Goal: Find specific page/section: Find specific page/section

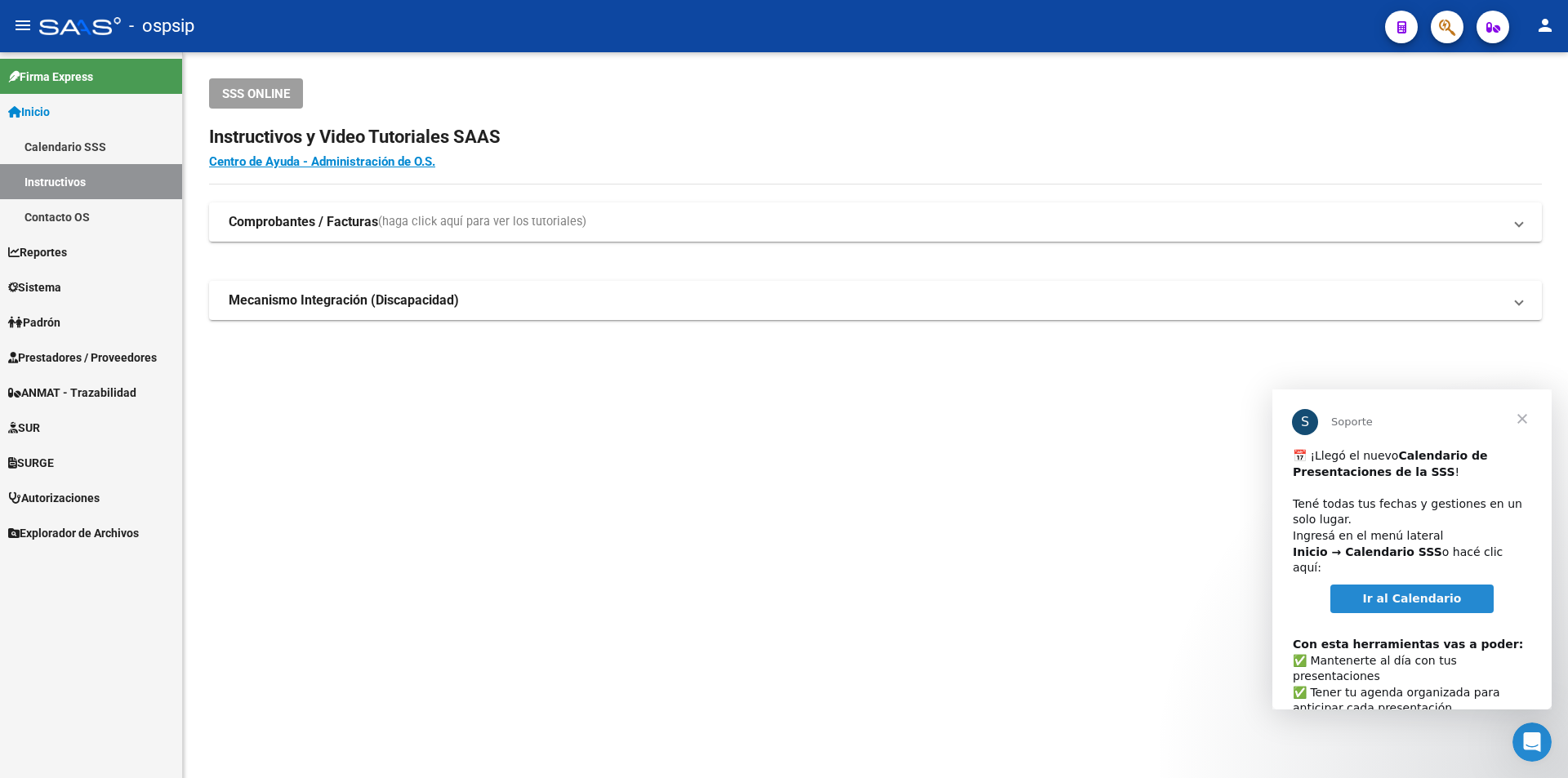
click at [588, 515] on mat-sidenav-content "SSS ONLINE Instructivos y Video Tutoriales SAAS Centro de Ayuda - Administració…" at bounding box center [875, 415] width 1385 height 726
click at [94, 370] on link "Prestadores / Proveedores" at bounding box center [91, 357] width 182 height 35
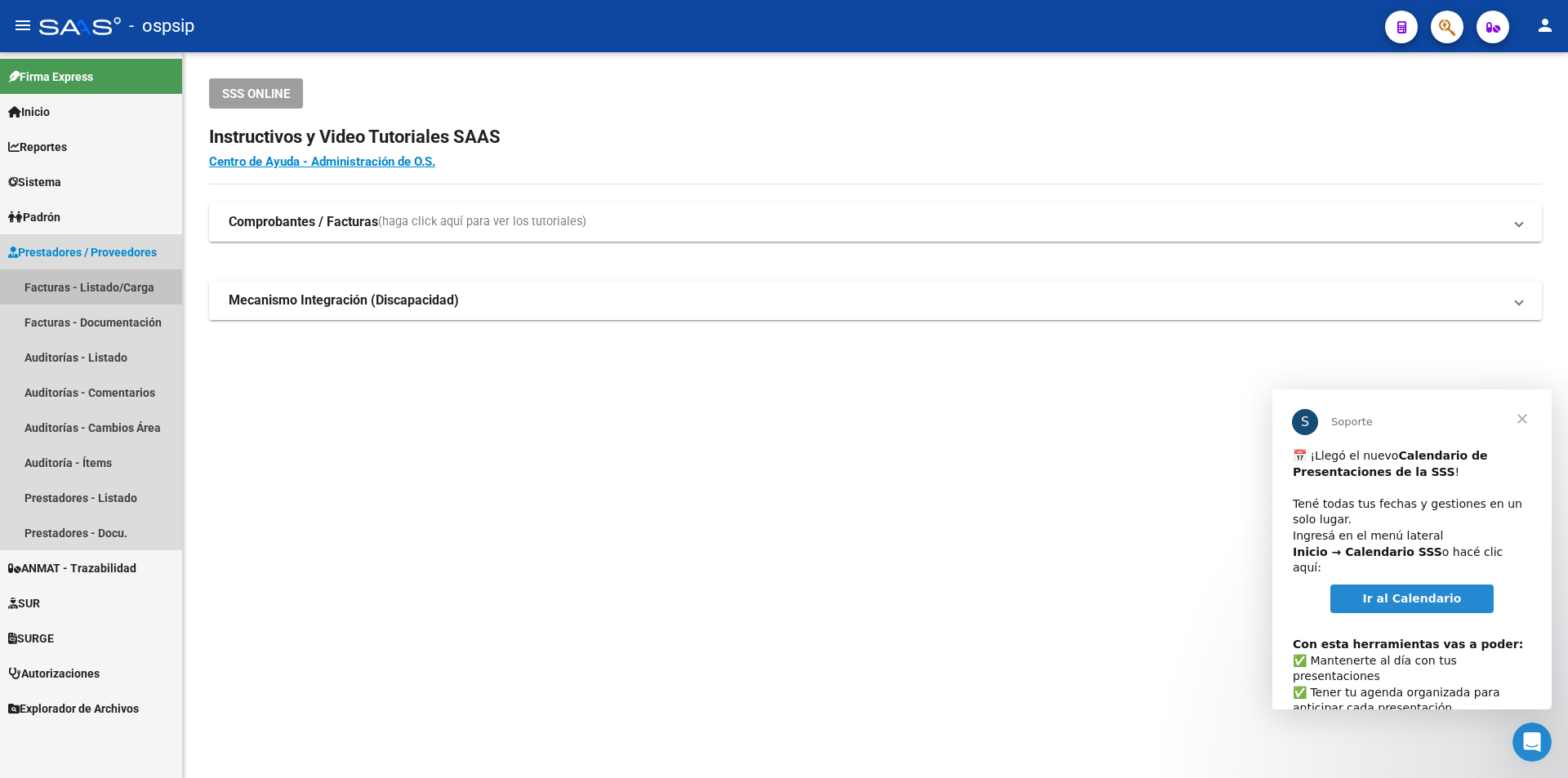
click at [134, 288] on link "Facturas - Listado/Carga" at bounding box center [91, 286] width 182 height 35
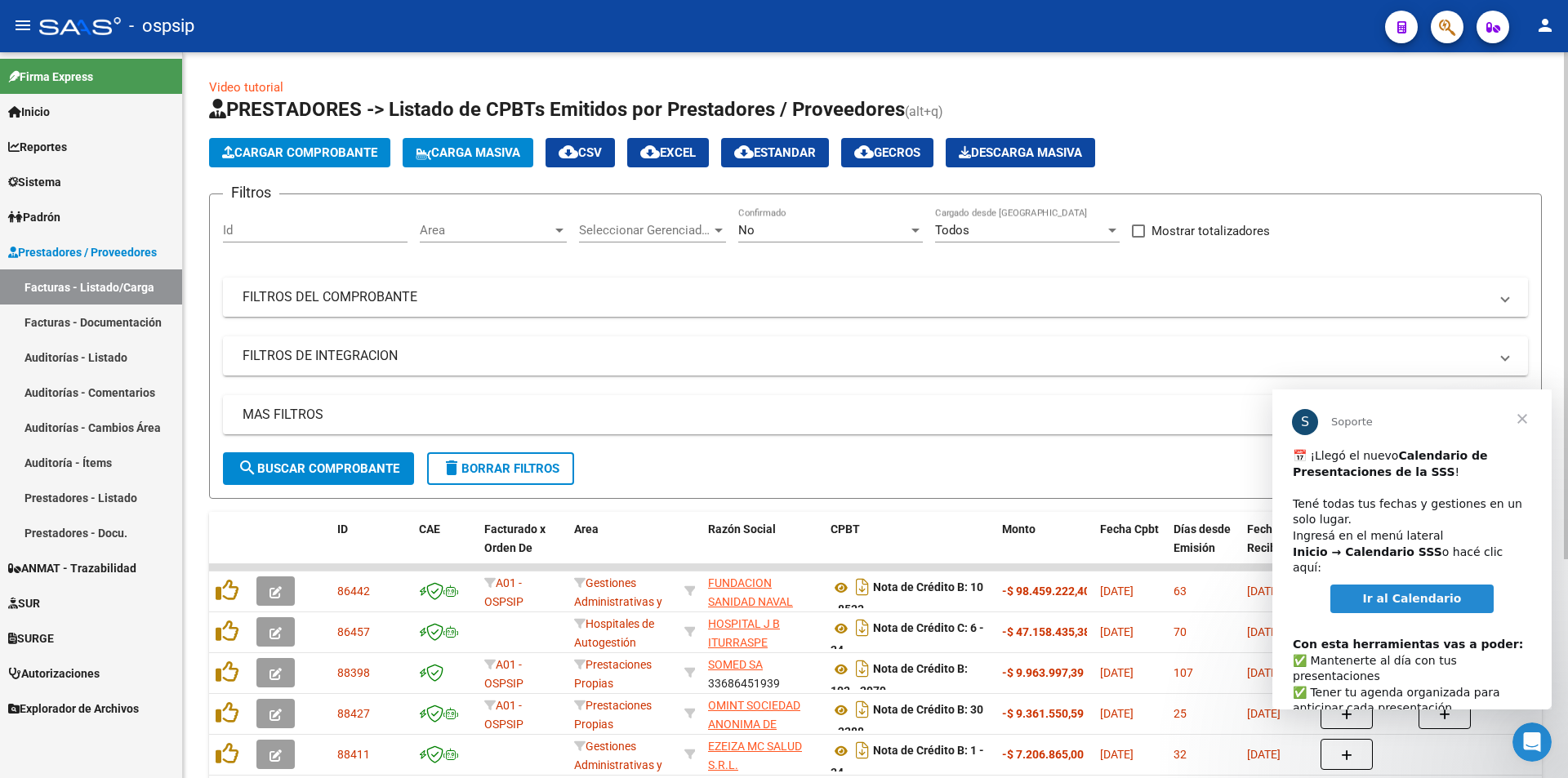
click at [585, 311] on mat-expansion-panel-header "FILTROS DEL COMPROBANTE" at bounding box center [875, 297] width 1305 height 40
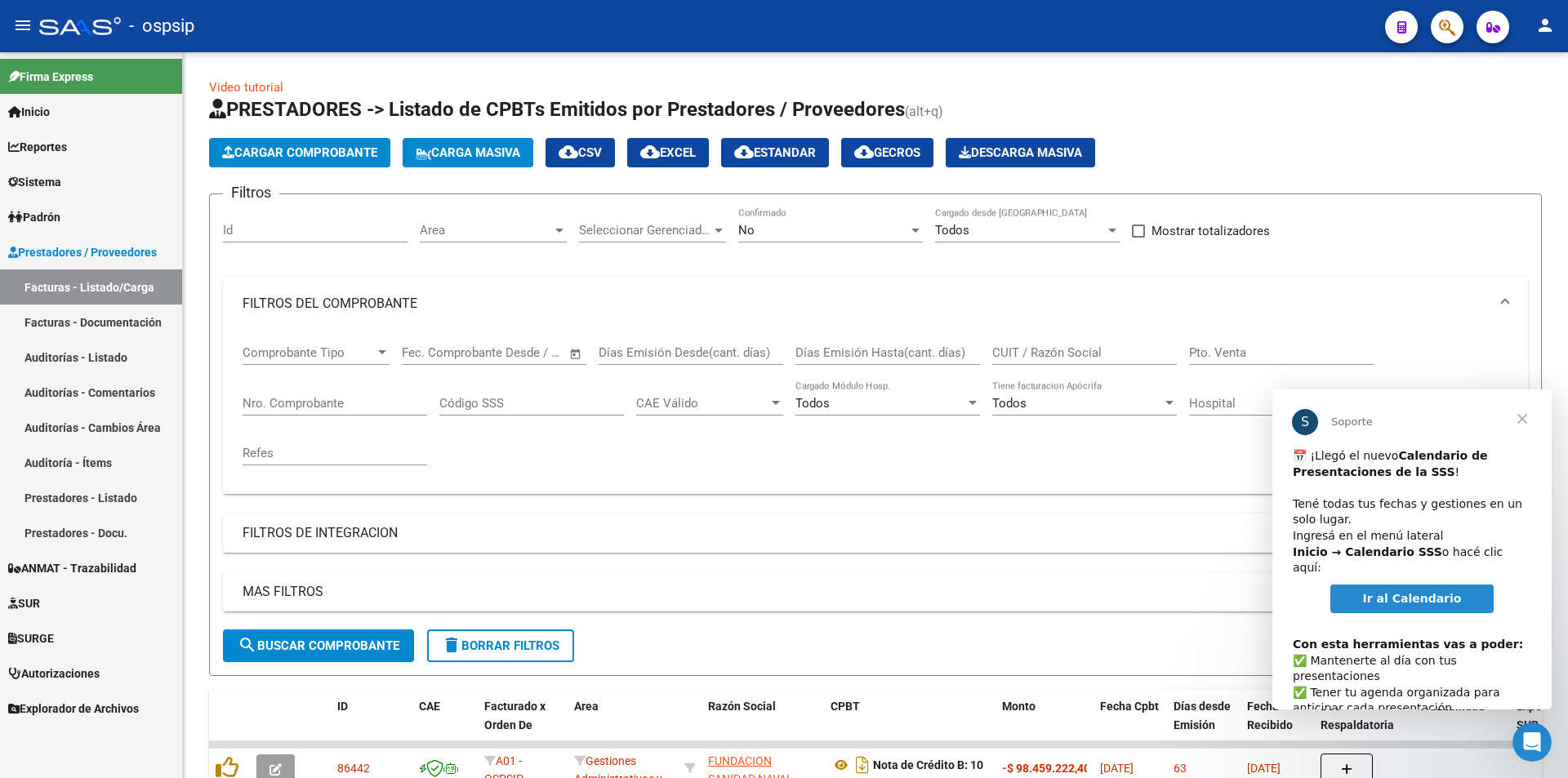
click at [1530, 417] on span "Cerrar" at bounding box center [1523, 419] width 59 height 59
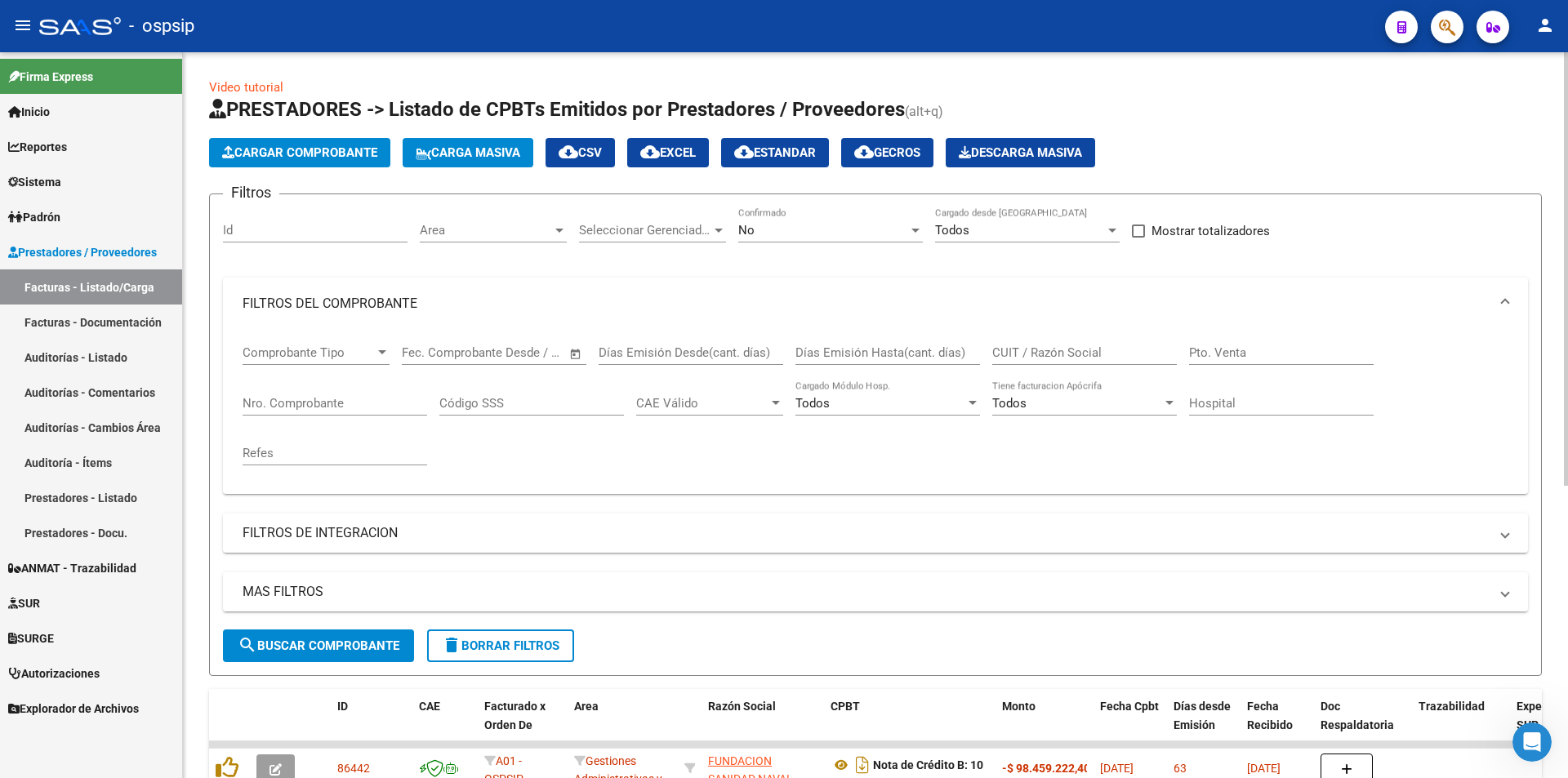
click at [886, 223] on div "No Confirmado" at bounding box center [830, 224] width 185 height 35
click at [1221, 81] on div "Video tutorial PRESTADORES -> Listado de CPBTs Emitidos por Prestadores / Prove…" at bounding box center [875, 641] width 1333 height 1125
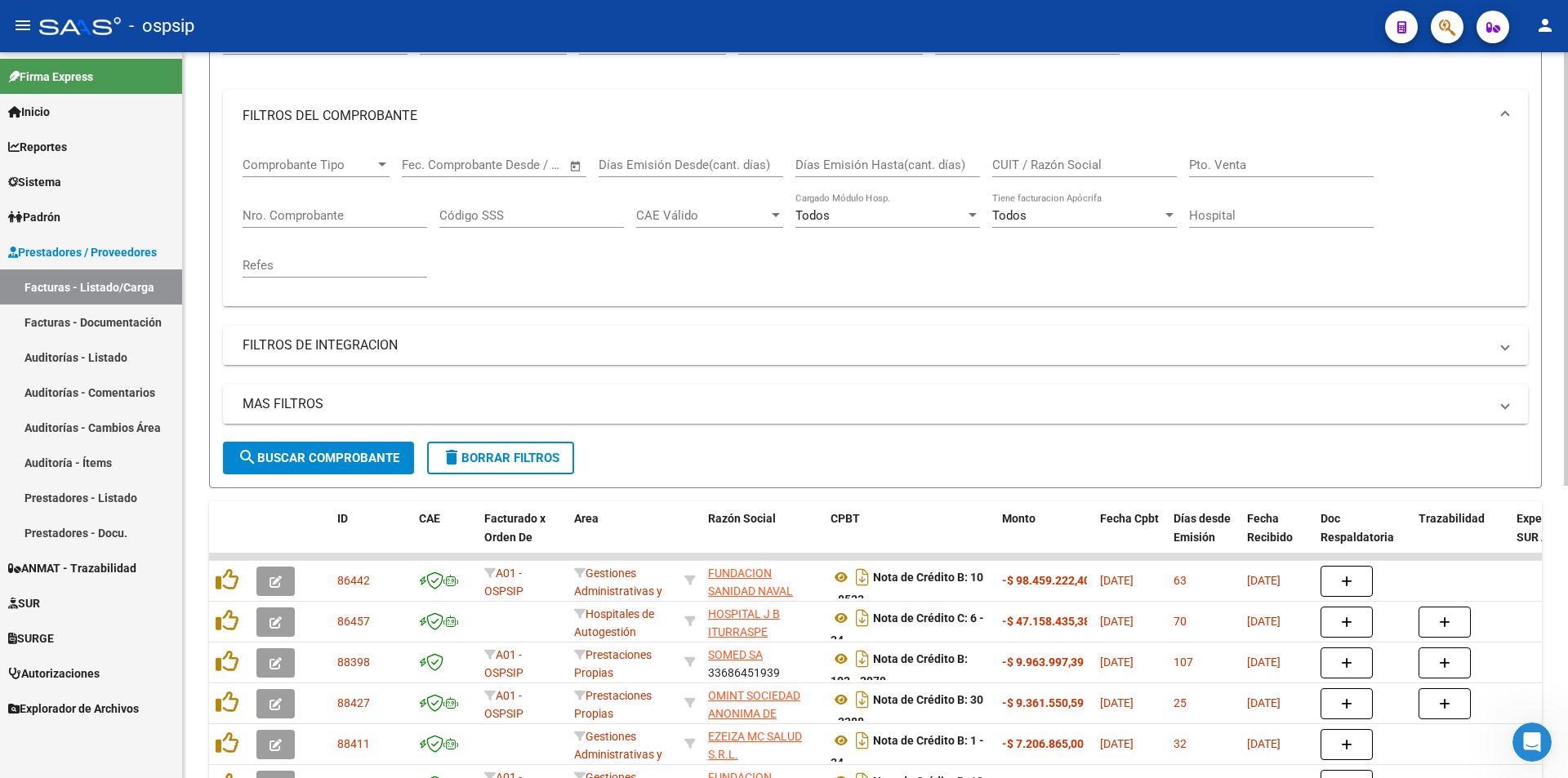
scroll to position [164, 0]
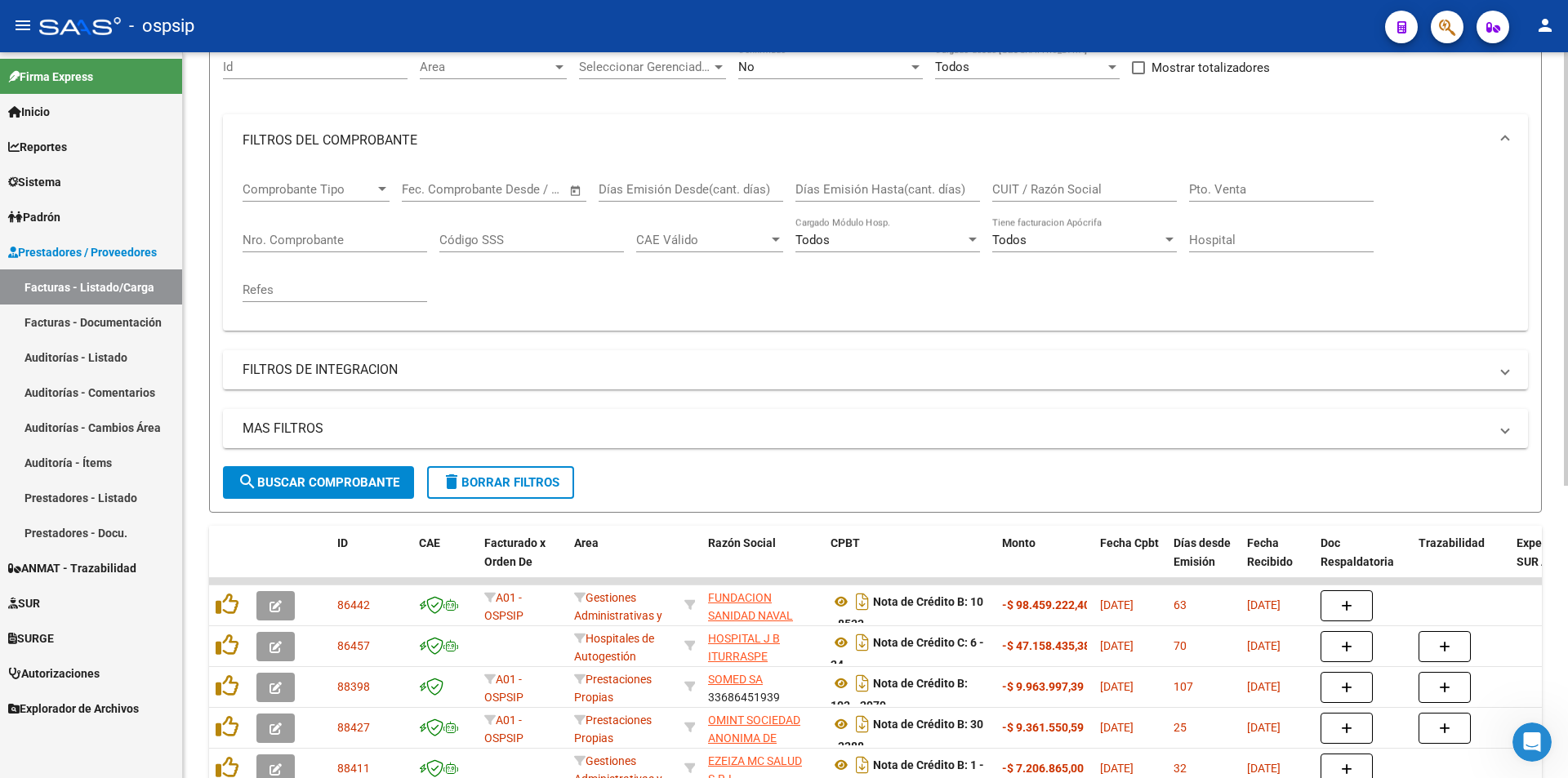
click at [1273, 183] on input "Pto. Venta" at bounding box center [1282, 189] width 185 height 15
type input "126"
click at [342, 238] on input "Nro. Comprobante" at bounding box center [335, 239] width 185 height 15
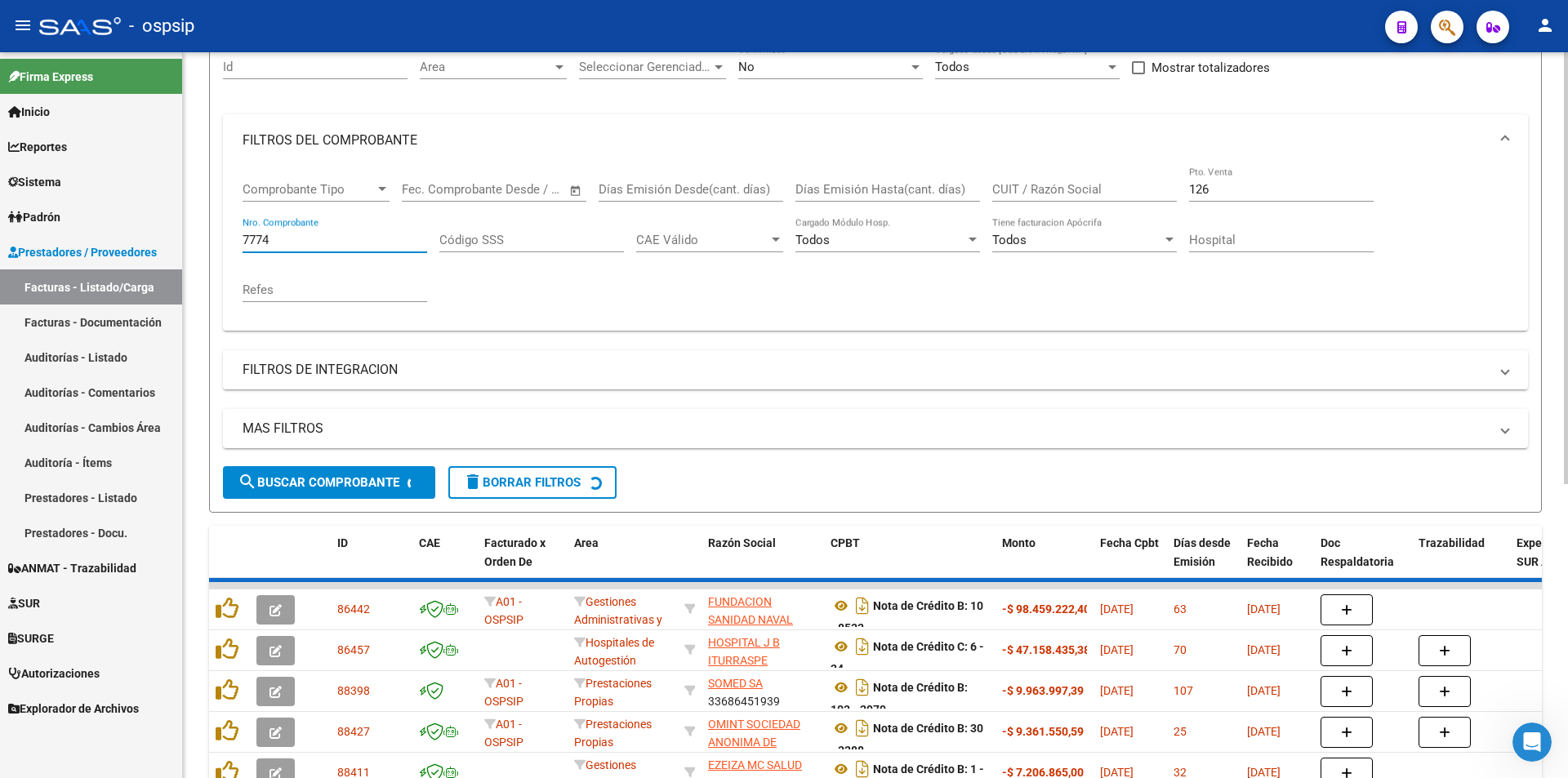
scroll to position [98, 0]
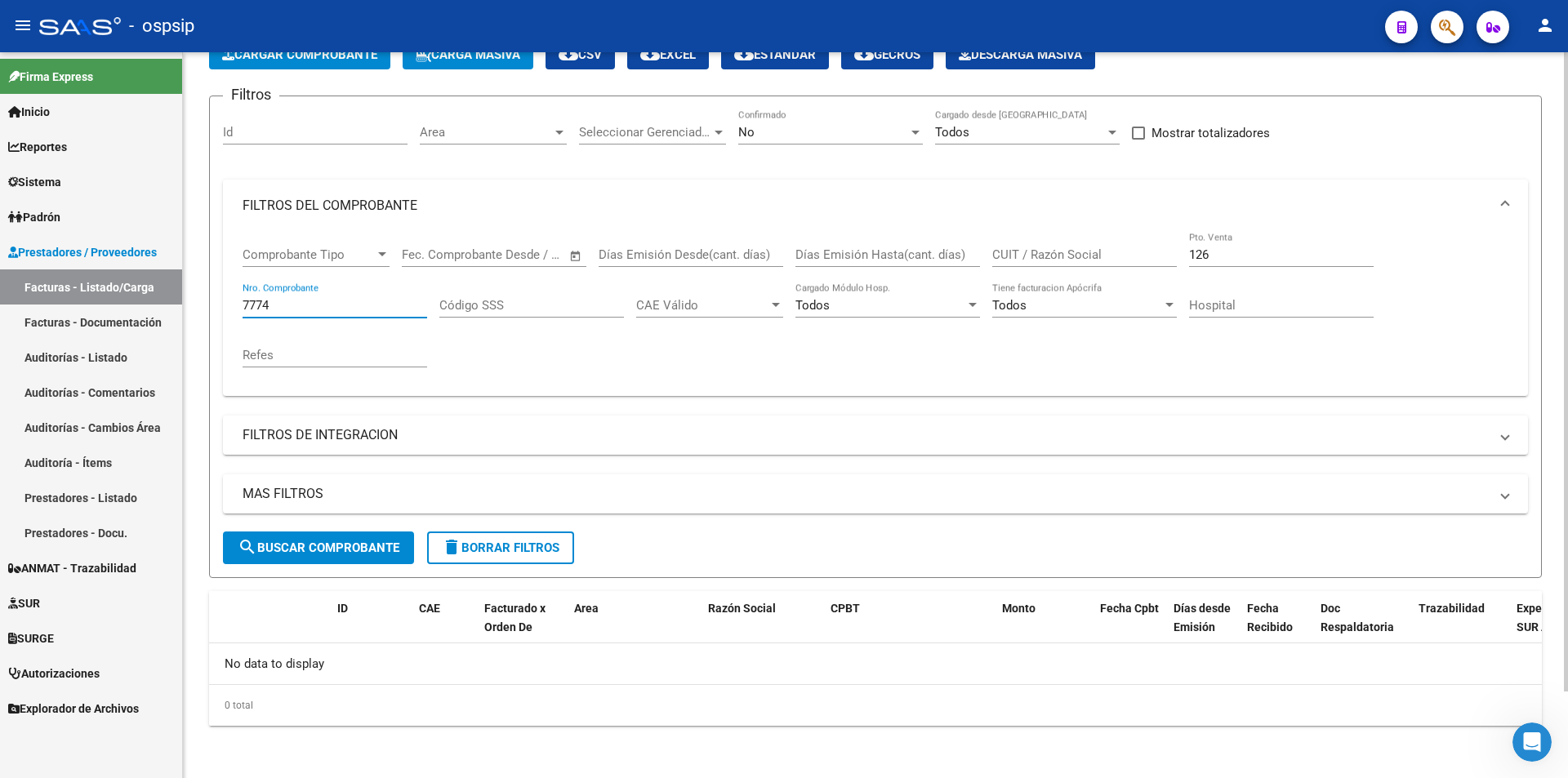
type input "7774"
click at [830, 132] on div "No" at bounding box center [824, 132] width 170 height 15
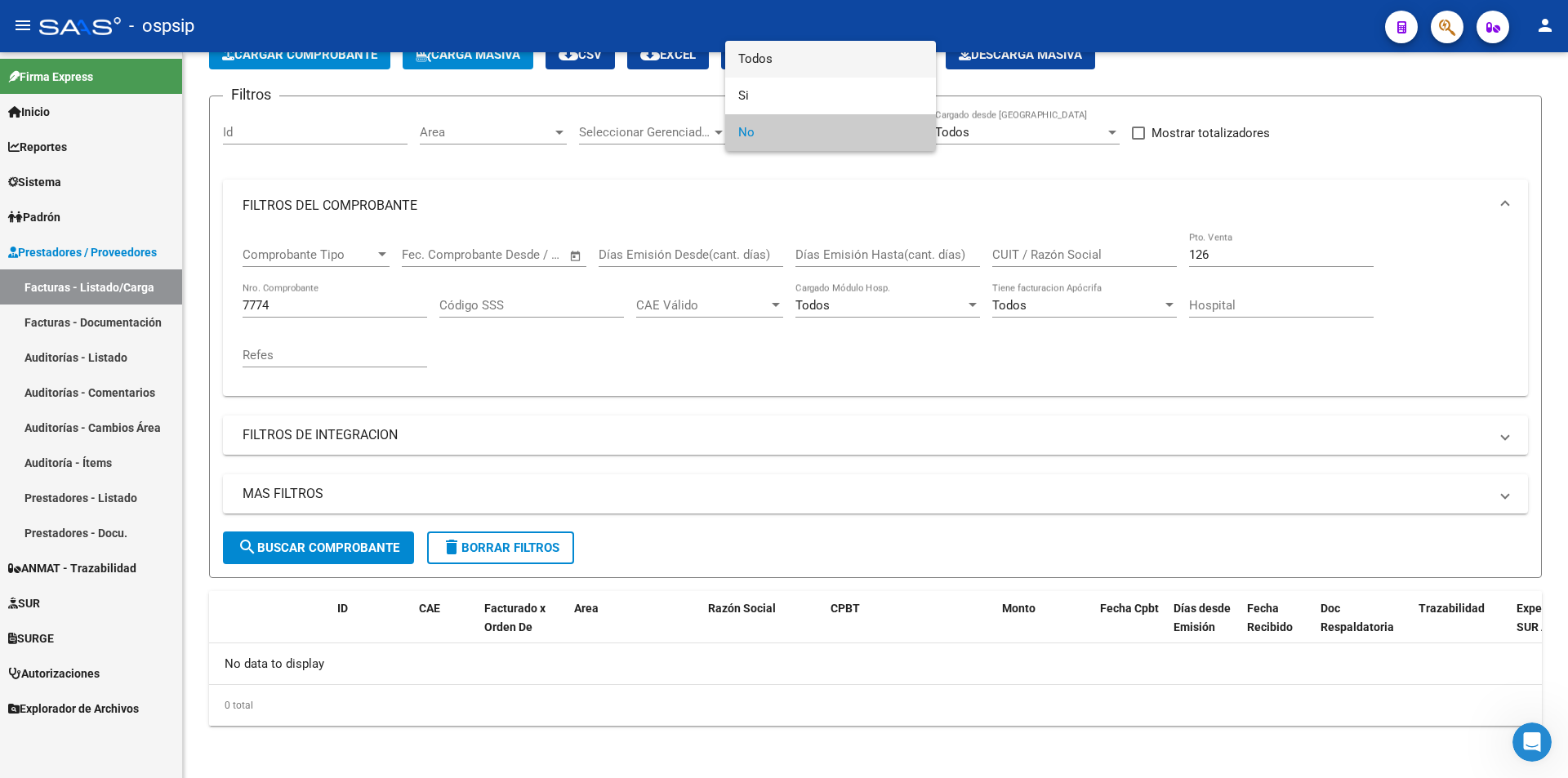
click at [798, 71] on span "Todos" at bounding box center [830, 59] width 185 height 37
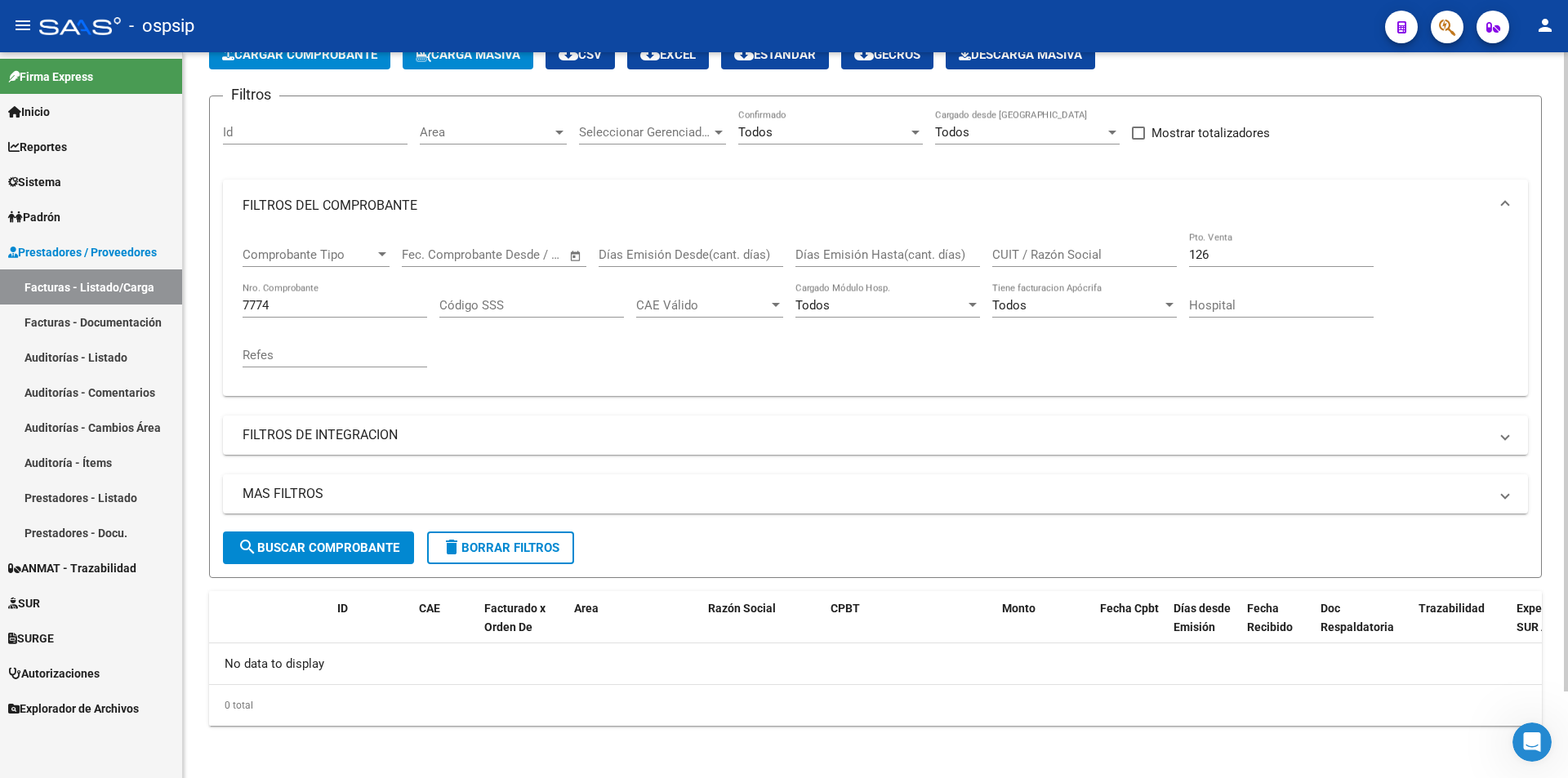
click at [337, 278] on div "Comprobante Tipo Comprobante Tipo" at bounding box center [317, 257] width 147 height 50
click at [352, 316] on div "7774 Nro. Comprobante" at bounding box center [335, 300] width 185 height 35
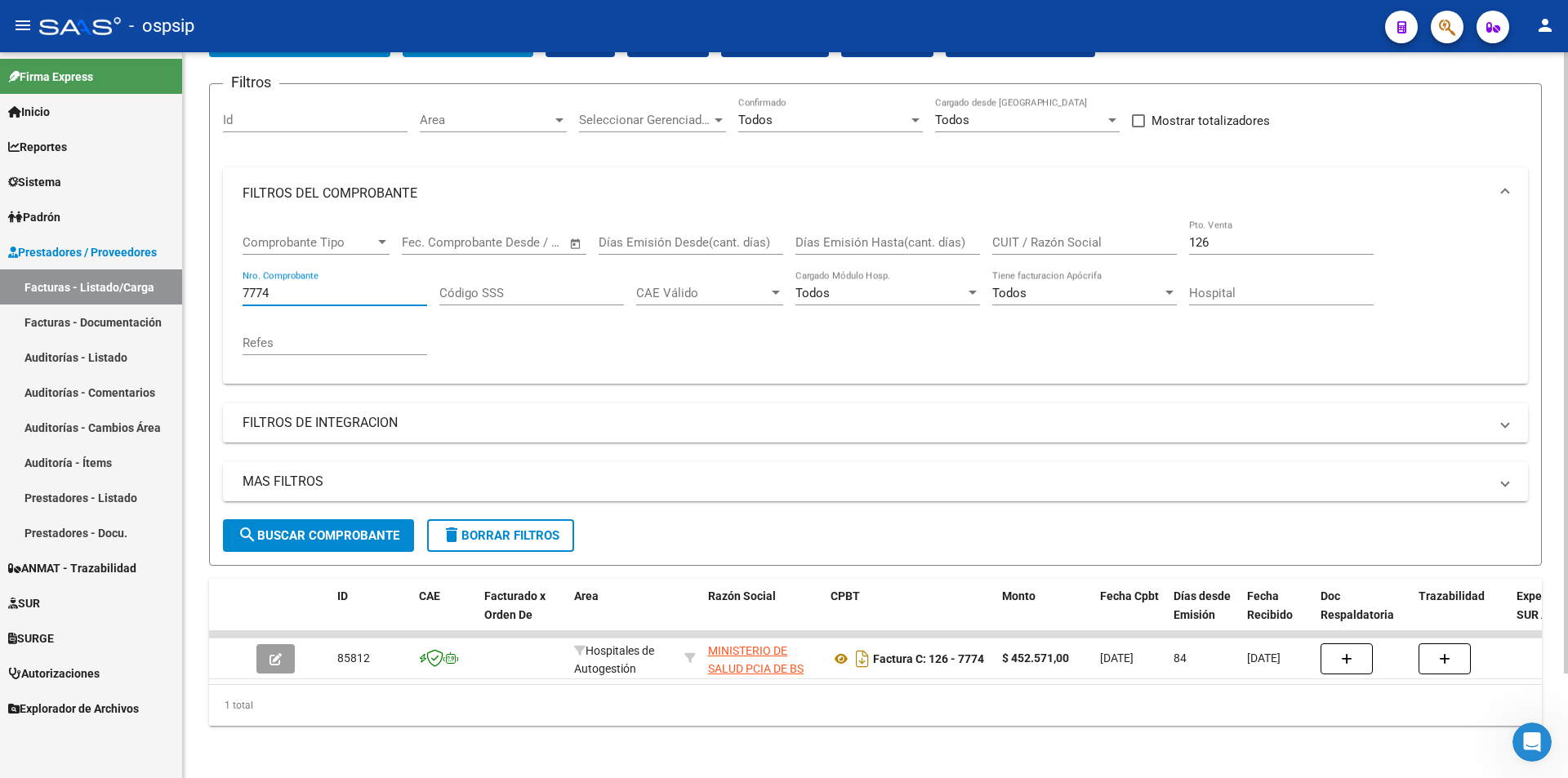
scroll to position [123, 0]
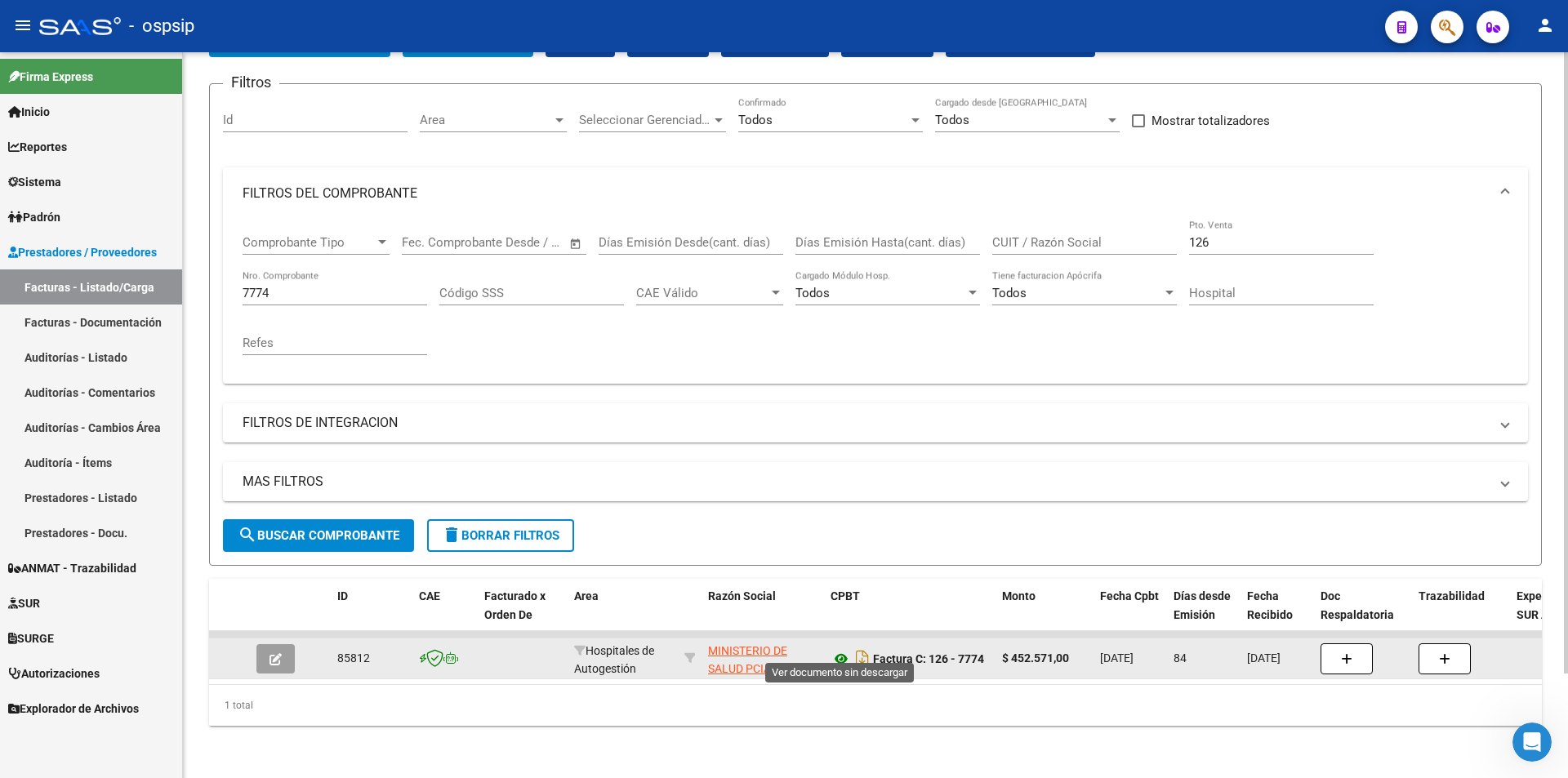
click at [838, 649] on icon at bounding box center [841, 659] width 21 height 19
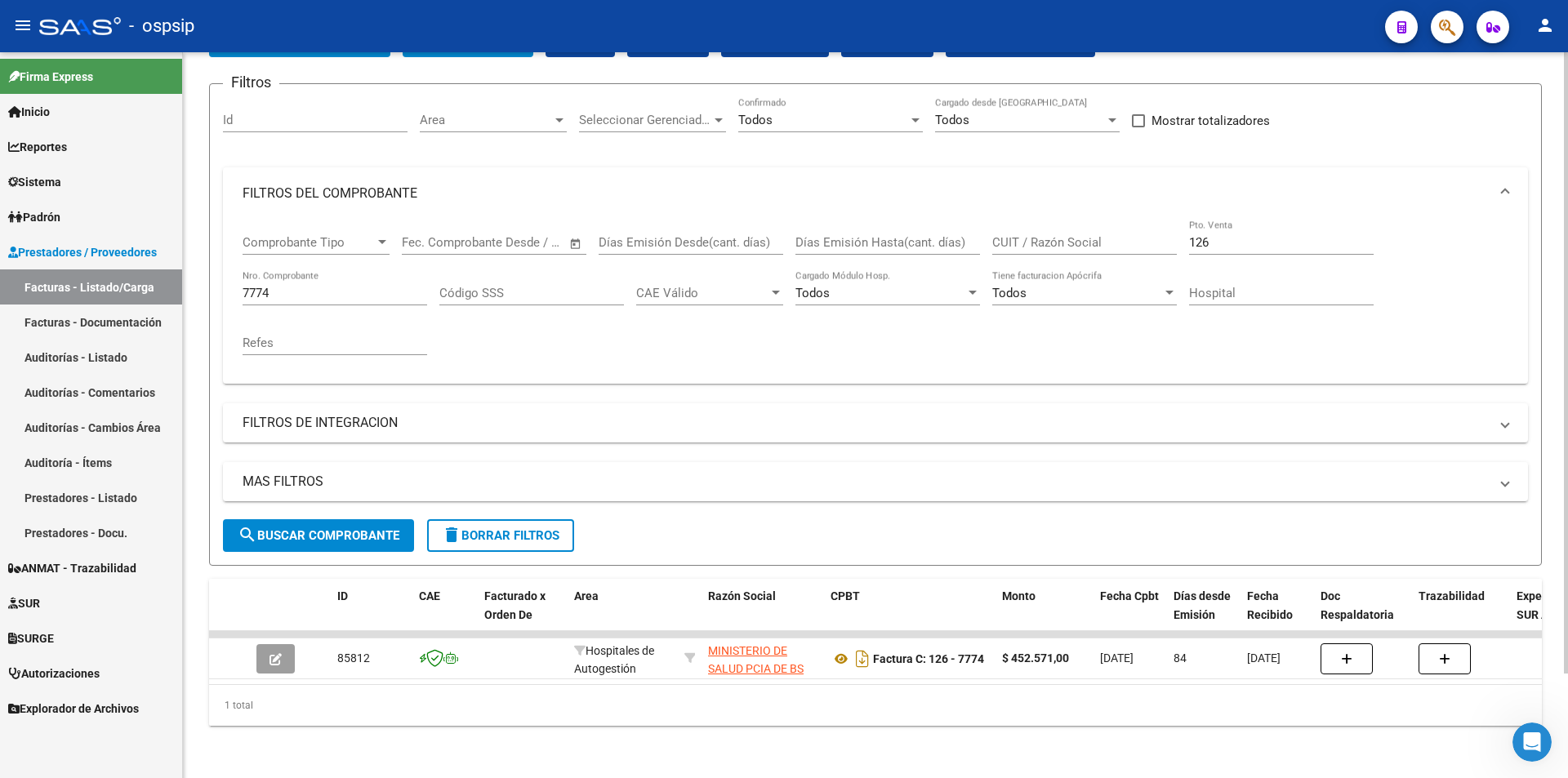
click at [352, 271] on div "7774 Nro. Comprobante" at bounding box center [335, 287] width 185 height 35
click at [332, 285] on input "7774" at bounding box center [335, 292] width 185 height 15
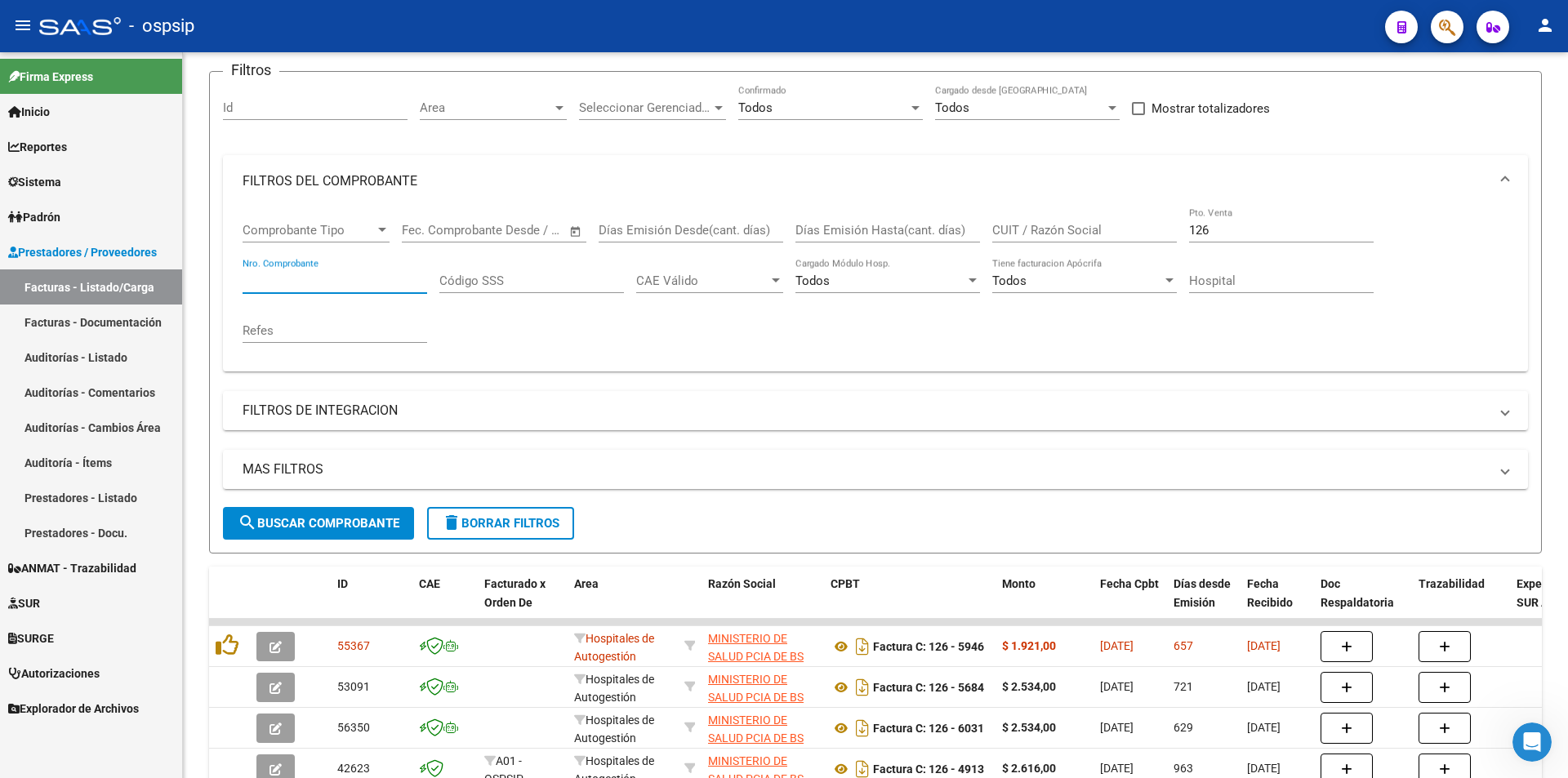
click at [1462, 40] on mat-toolbar "menu - ospsip person" at bounding box center [784, 26] width 1568 height 52
click at [1459, 40] on div at bounding box center [1440, 26] width 45 height 34
click at [1451, 40] on span "button" at bounding box center [1447, 27] width 16 height 34
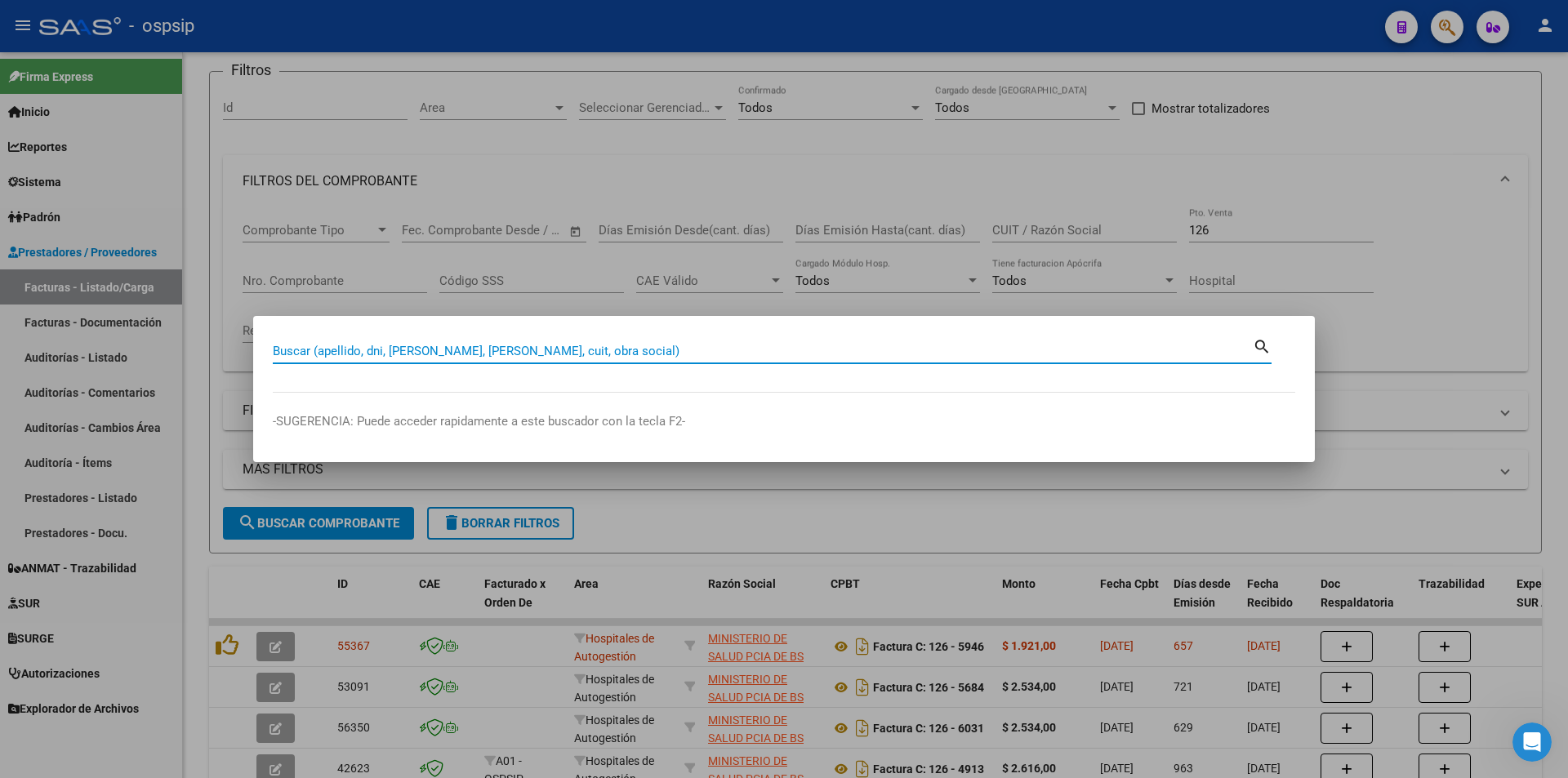
paste input "34870202"
type input "34870202"
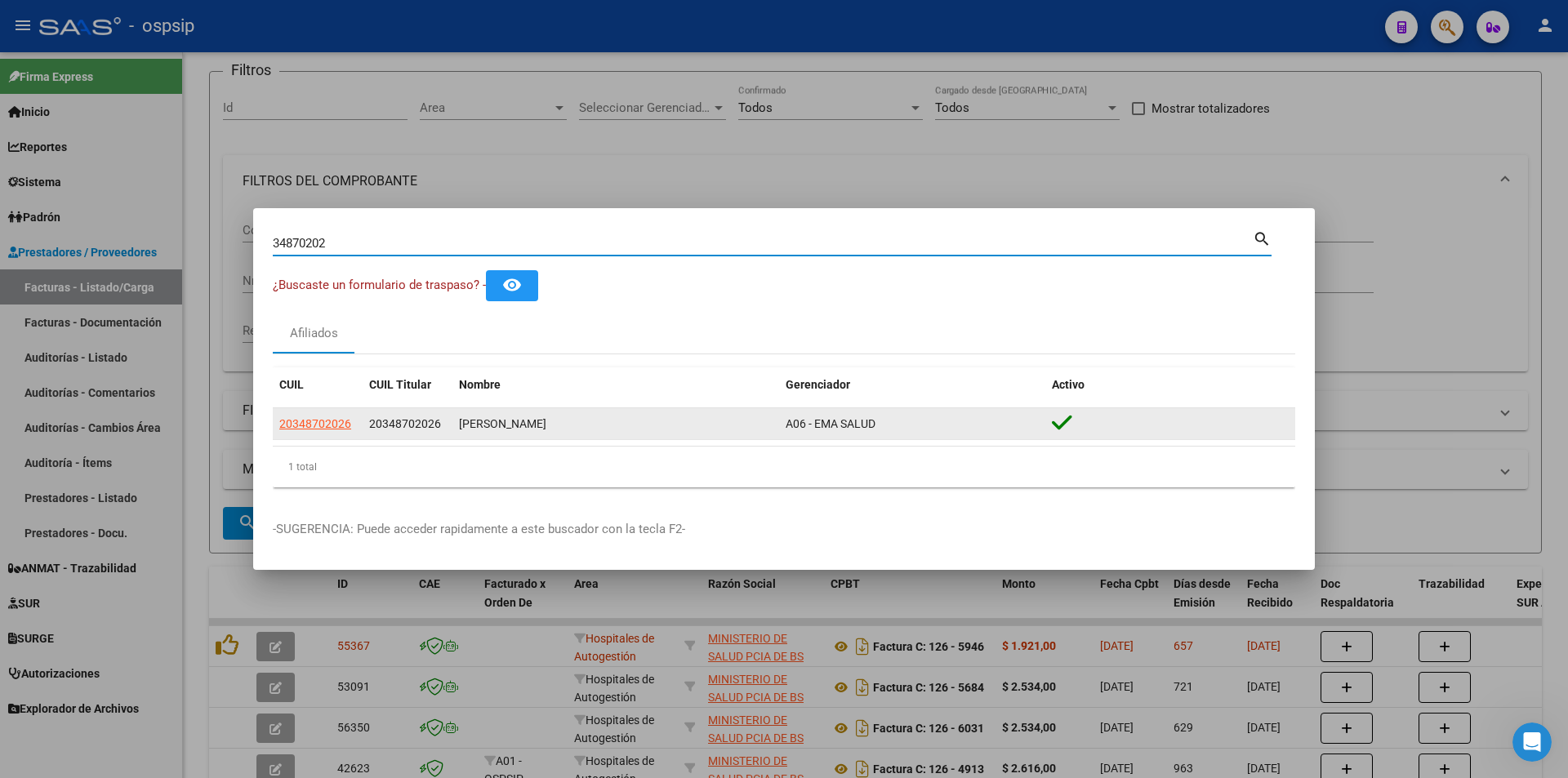
drag, startPoint x: 306, startPoint y: 410, endPoint x: 315, endPoint y: 428, distance: 20.1
click at [313, 426] on datatable-body-cell "20348702026" at bounding box center [317, 424] width 90 height 32
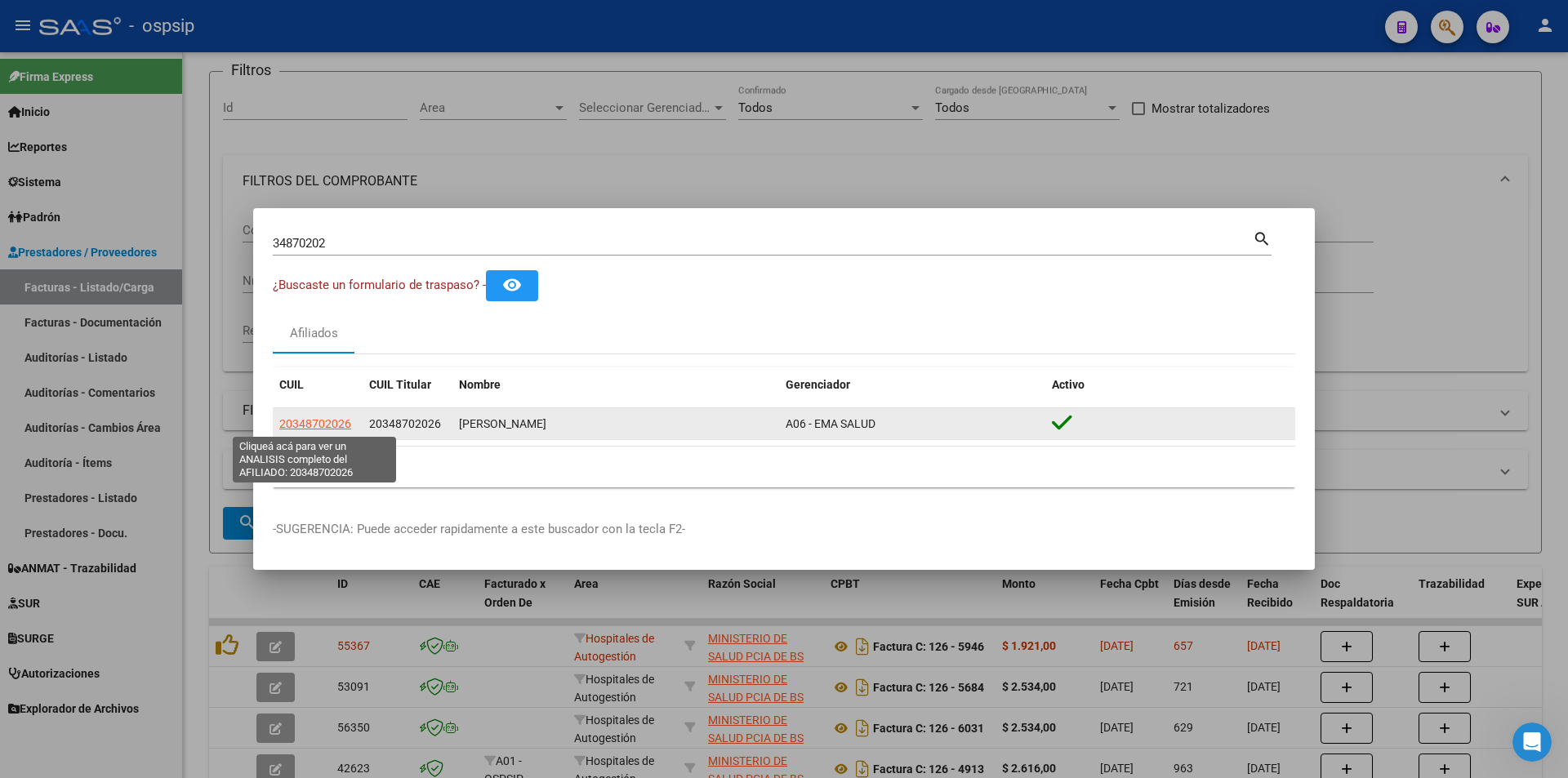
click at [315, 428] on span "20348702026" at bounding box center [316, 424] width 72 height 14
copy span "20348"
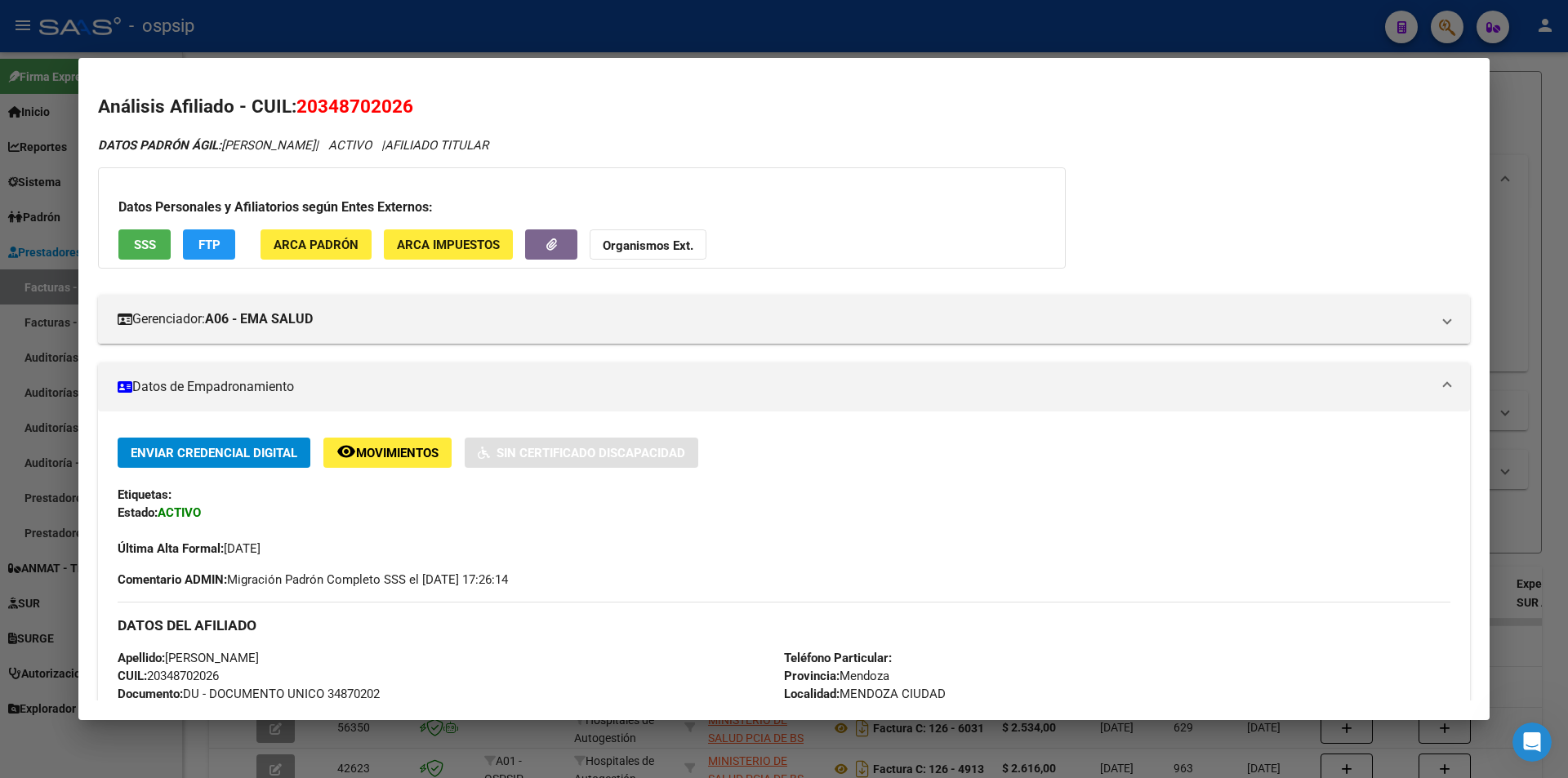
click at [139, 258] on button "SSS" at bounding box center [144, 244] width 52 height 30
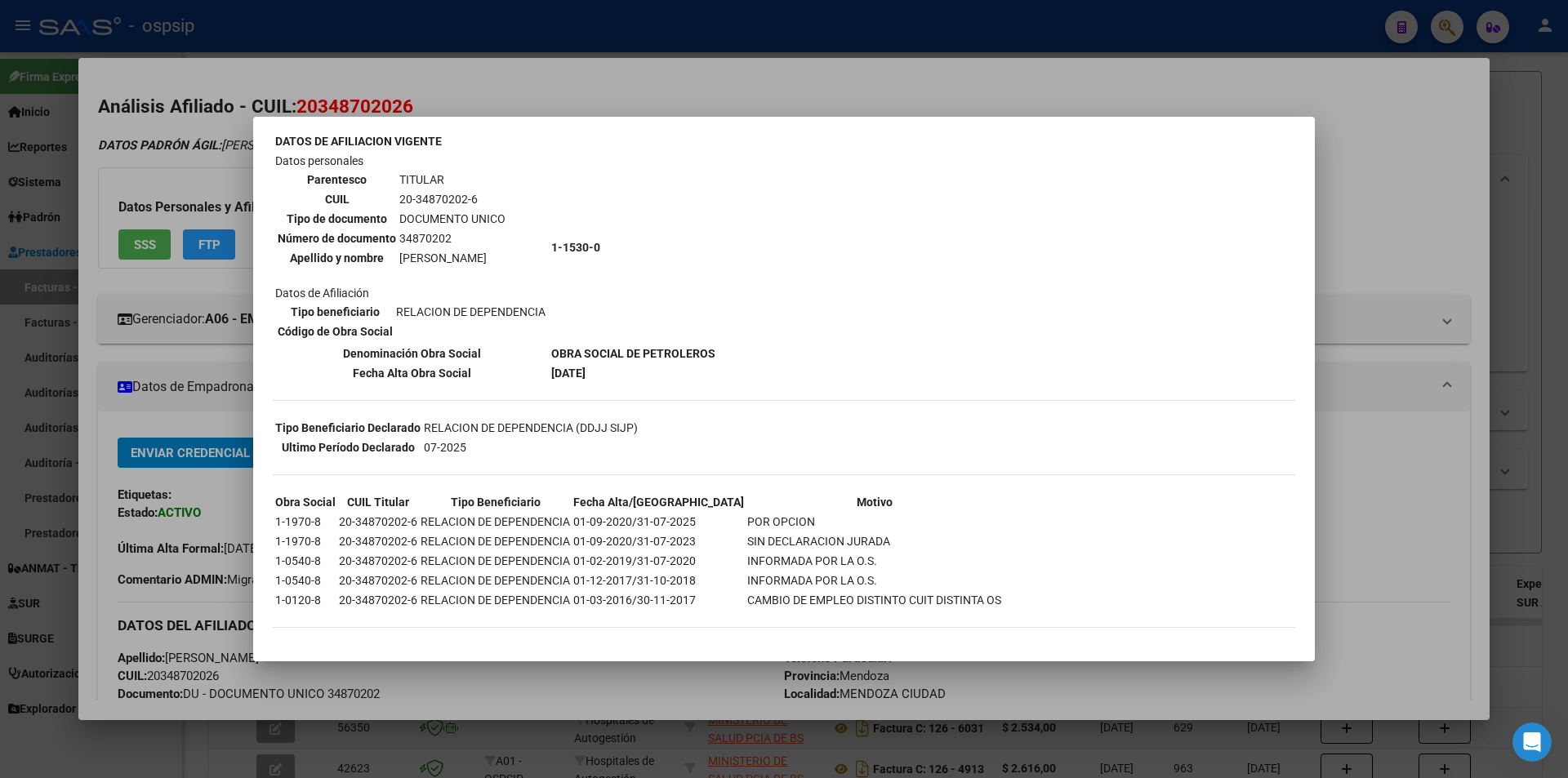
scroll to position [101, 0]
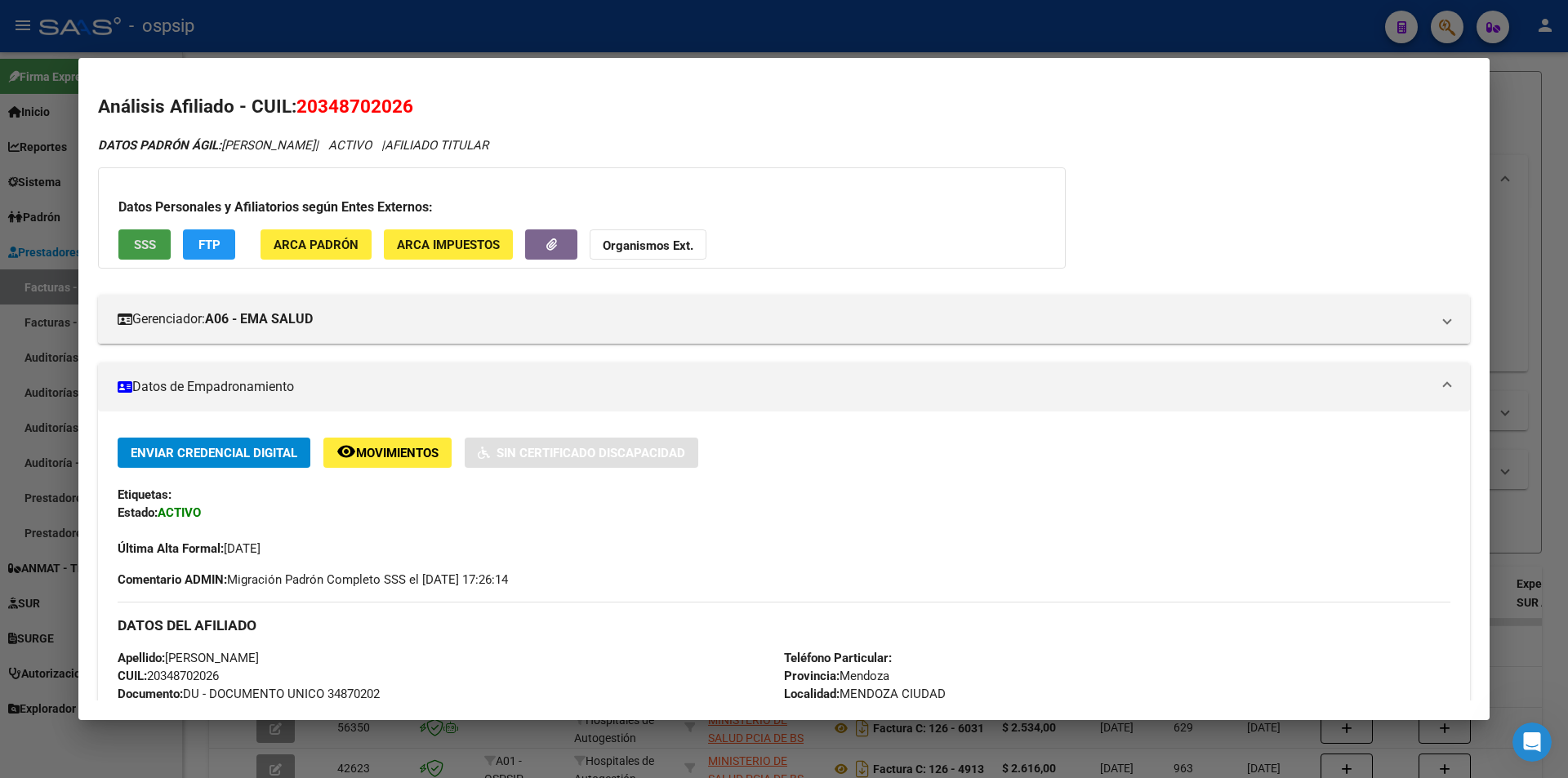
click at [170, 242] on div "Datos Personales y Afiliatorios según Entes Externos: SSS FTP ARCA Padrón ARCA …" at bounding box center [582, 218] width 968 height 102
click at [75, 222] on div at bounding box center [784, 389] width 1568 height 778
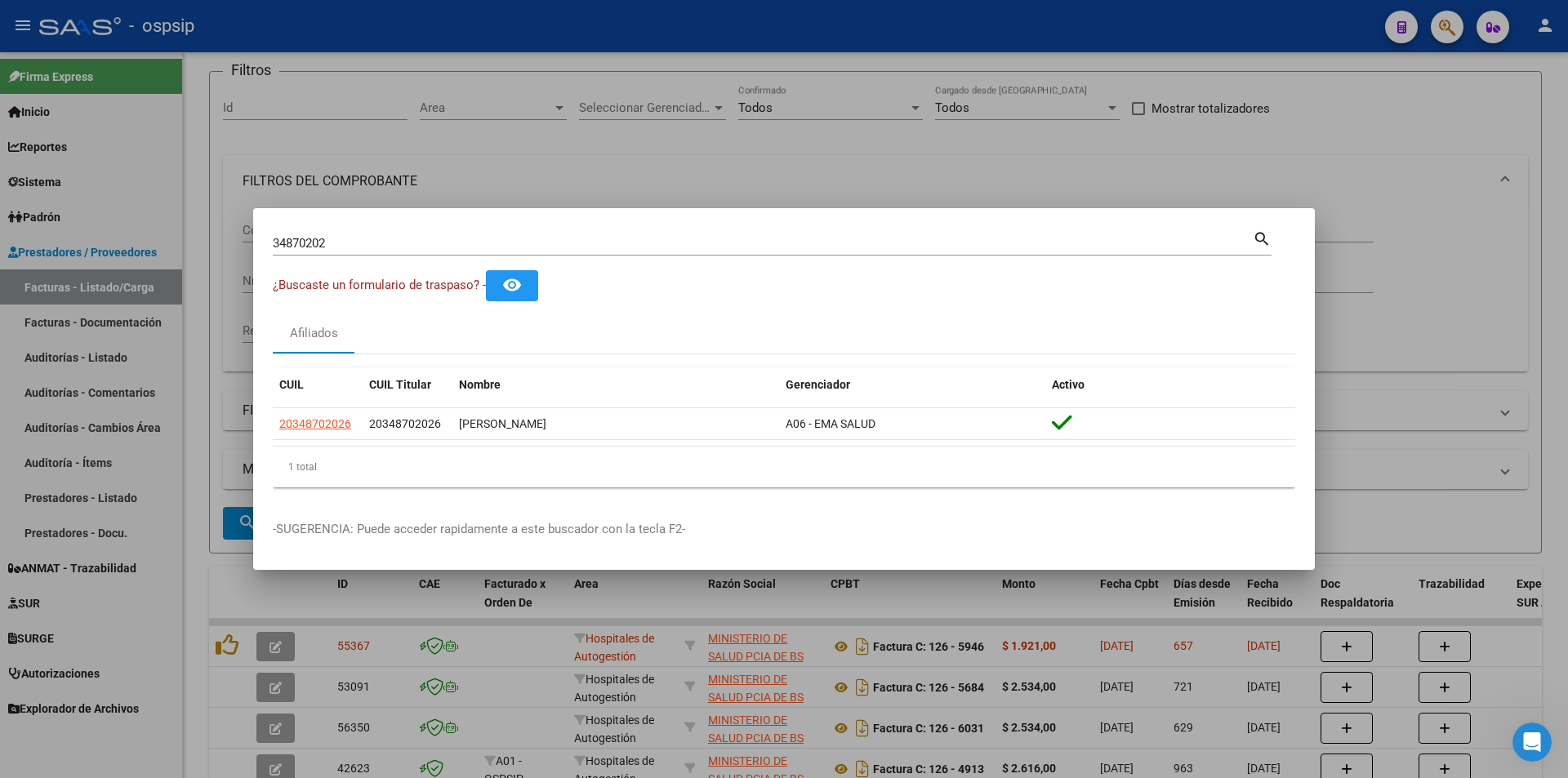
click at [826, 103] on div at bounding box center [784, 389] width 1568 height 778
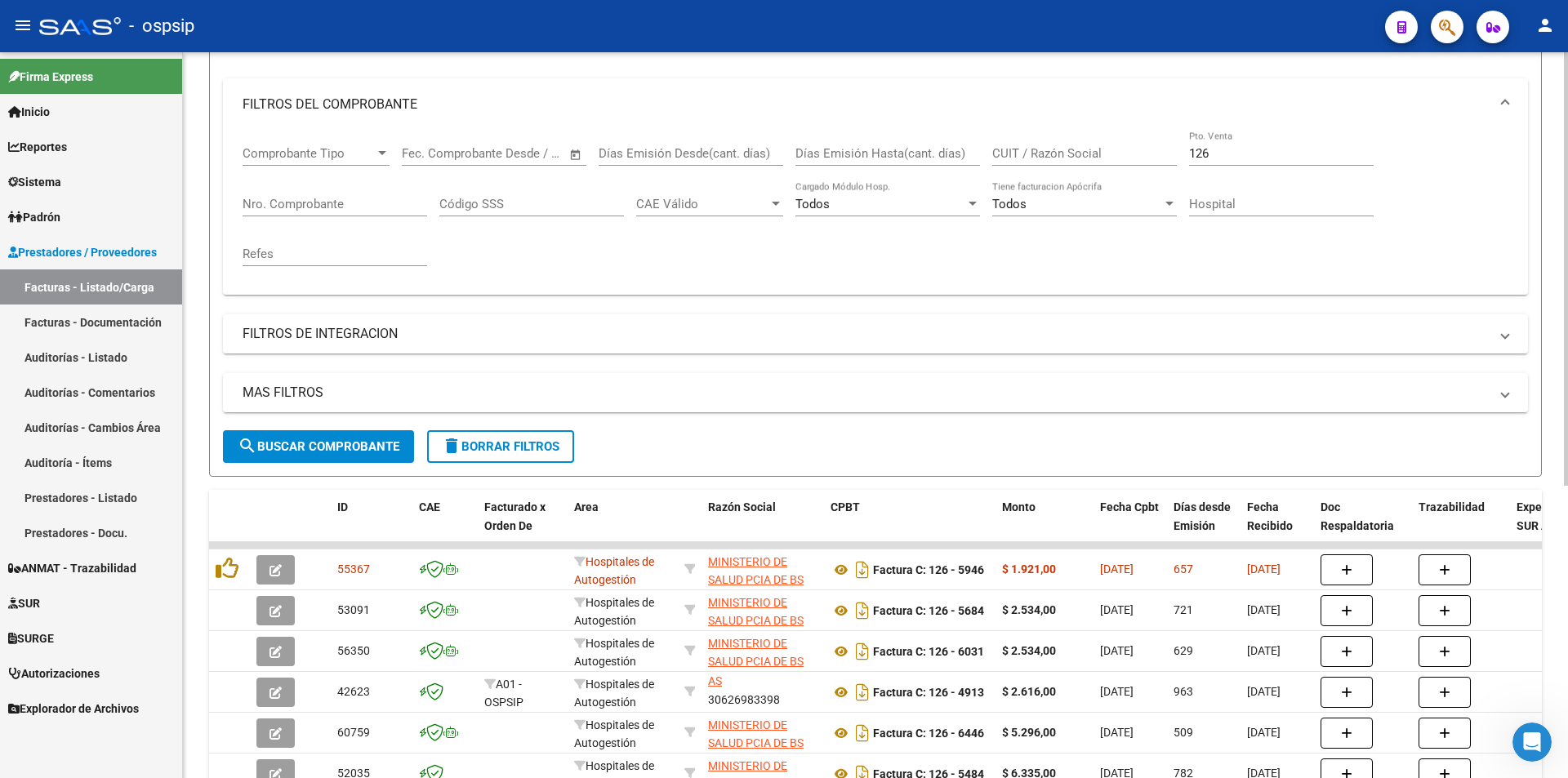
scroll to position [123, 0]
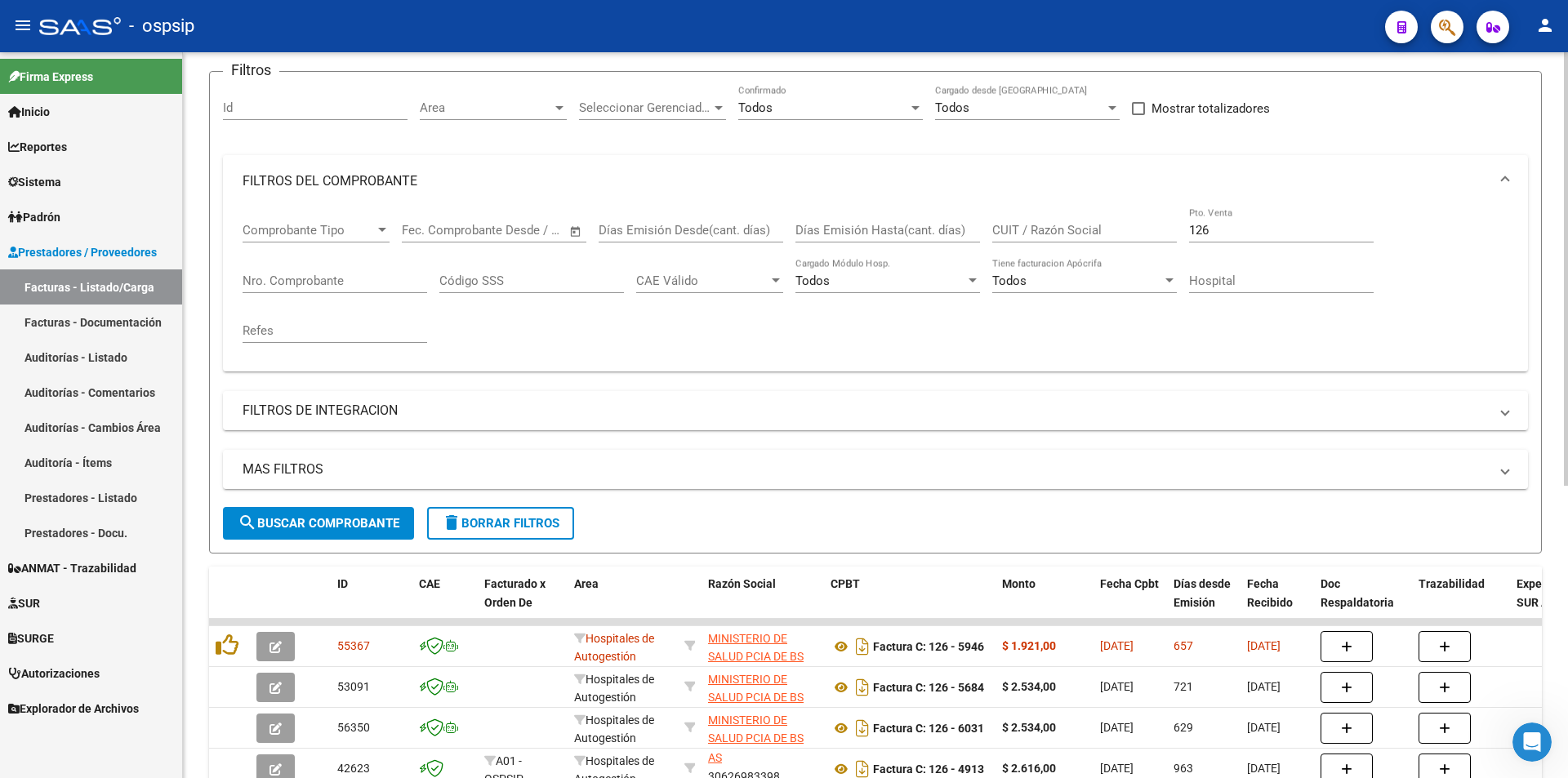
click at [334, 279] on input "Nro. Comprobante" at bounding box center [335, 281] width 185 height 15
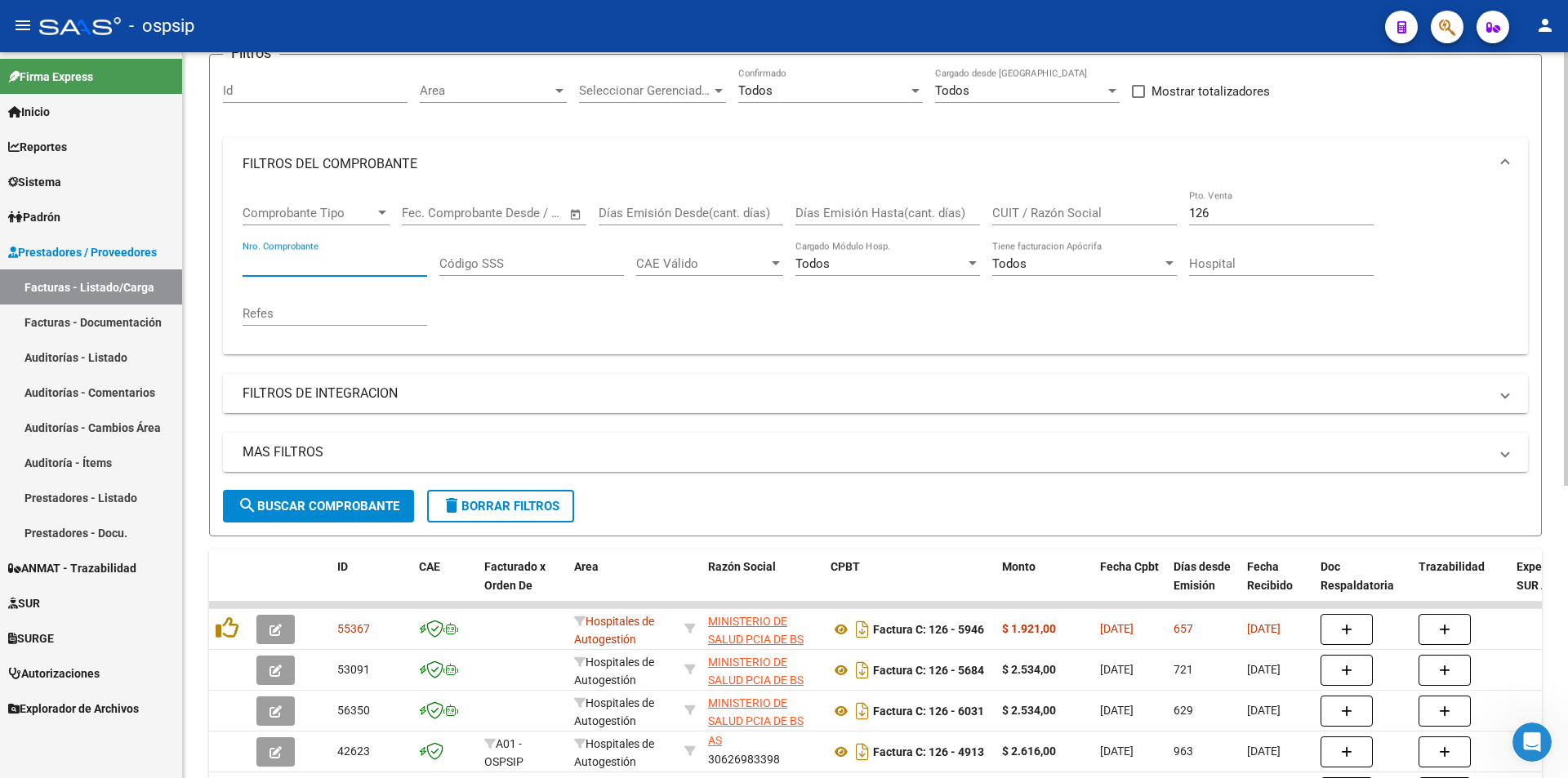
scroll to position [164, 0]
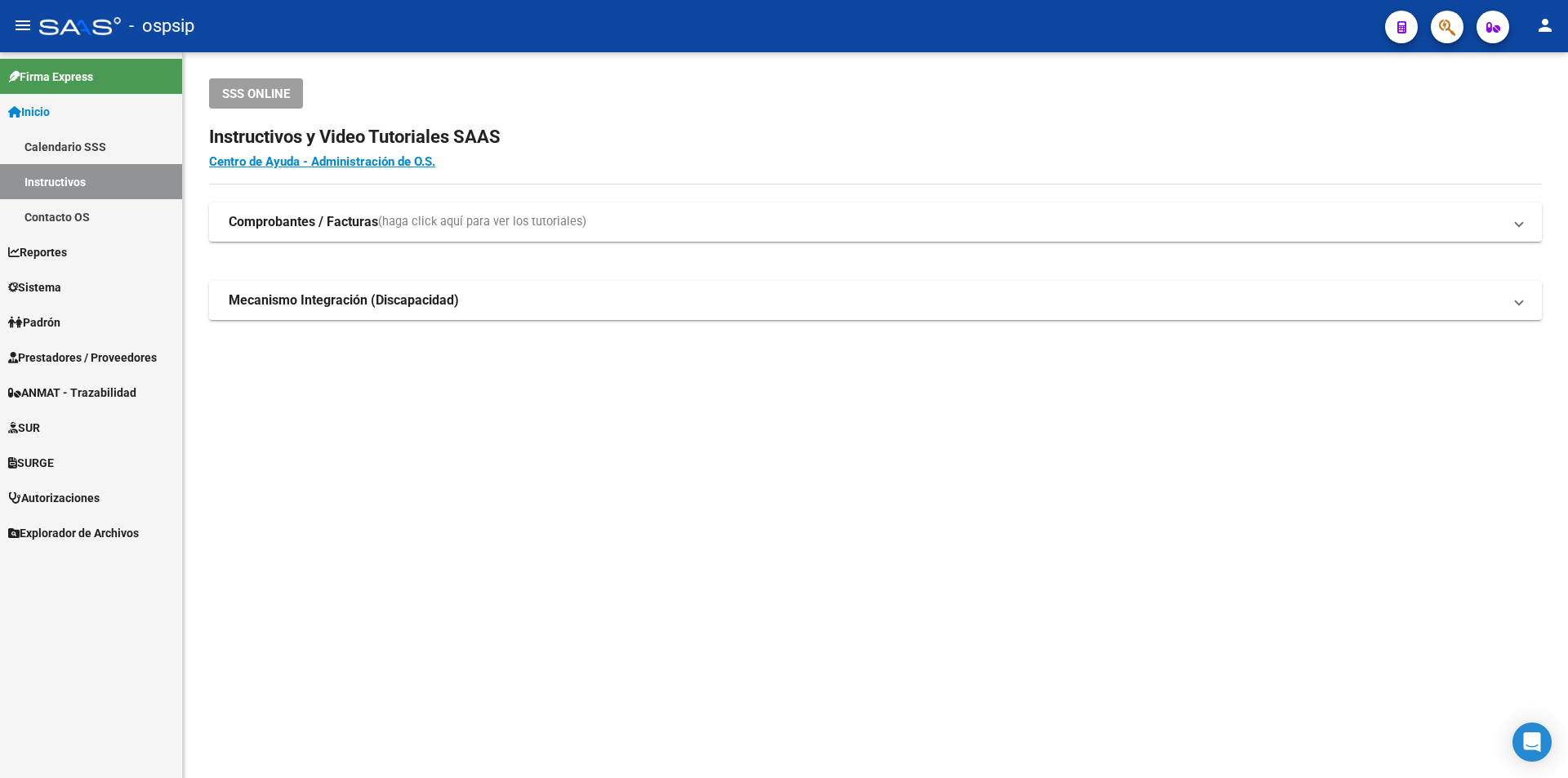
click at [81, 350] on span "Prestadores / Proveedores" at bounding box center [82, 357] width 149 height 18
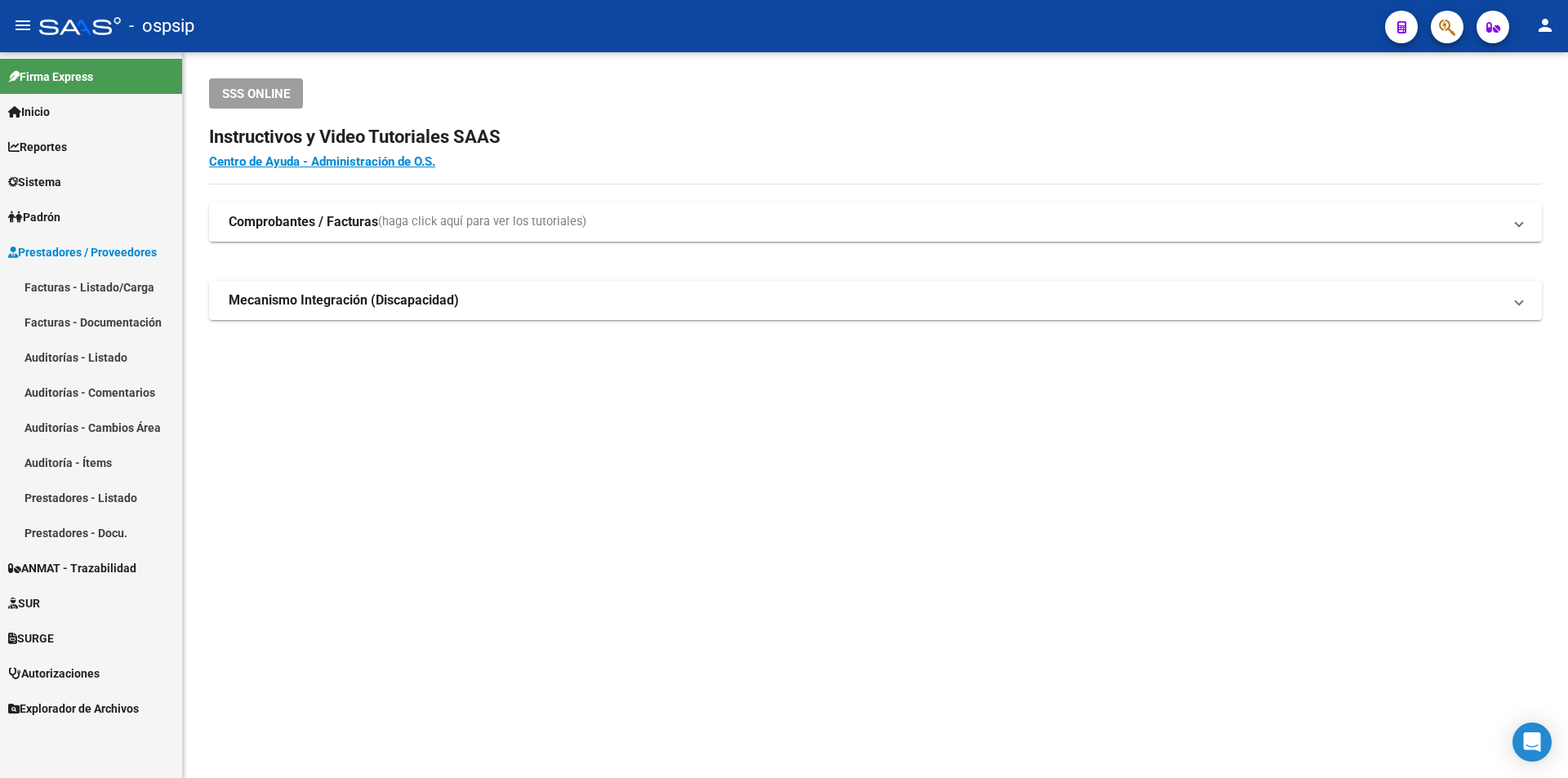
click at [88, 394] on mat-nav-list "Facturas - Listado/Carga Facturas - Documentación Auditorías - Listado Auditorí…" at bounding box center [91, 409] width 182 height 281
click at [101, 259] on span "Prestadores / Proveedores" at bounding box center [82, 252] width 149 height 18
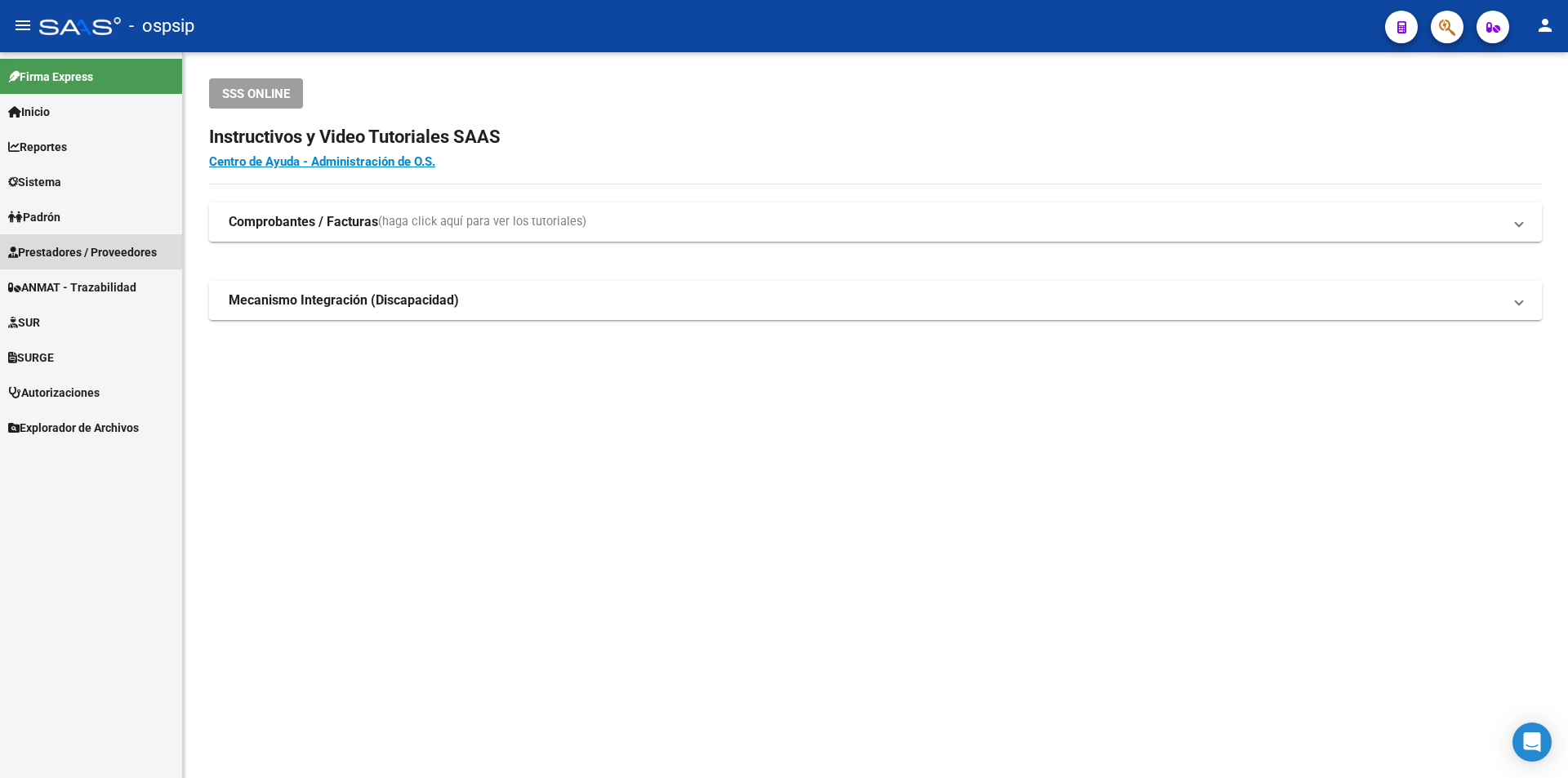
click at [111, 297] on link "Facturas - Listado/Carga" at bounding box center [91, 286] width 182 height 35
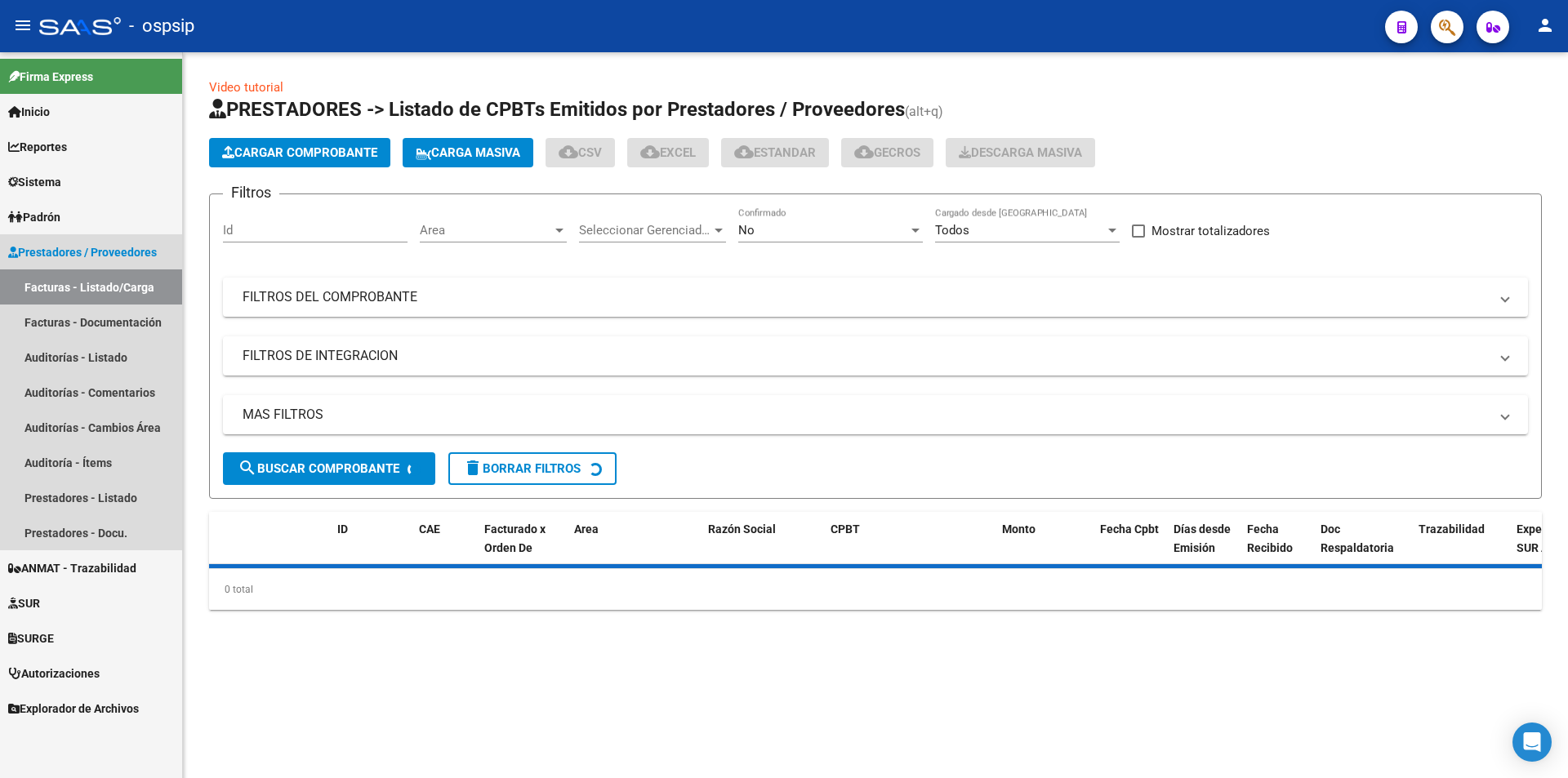
click at [111, 297] on link "Facturas - Listado/Carga" at bounding box center [91, 286] width 182 height 35
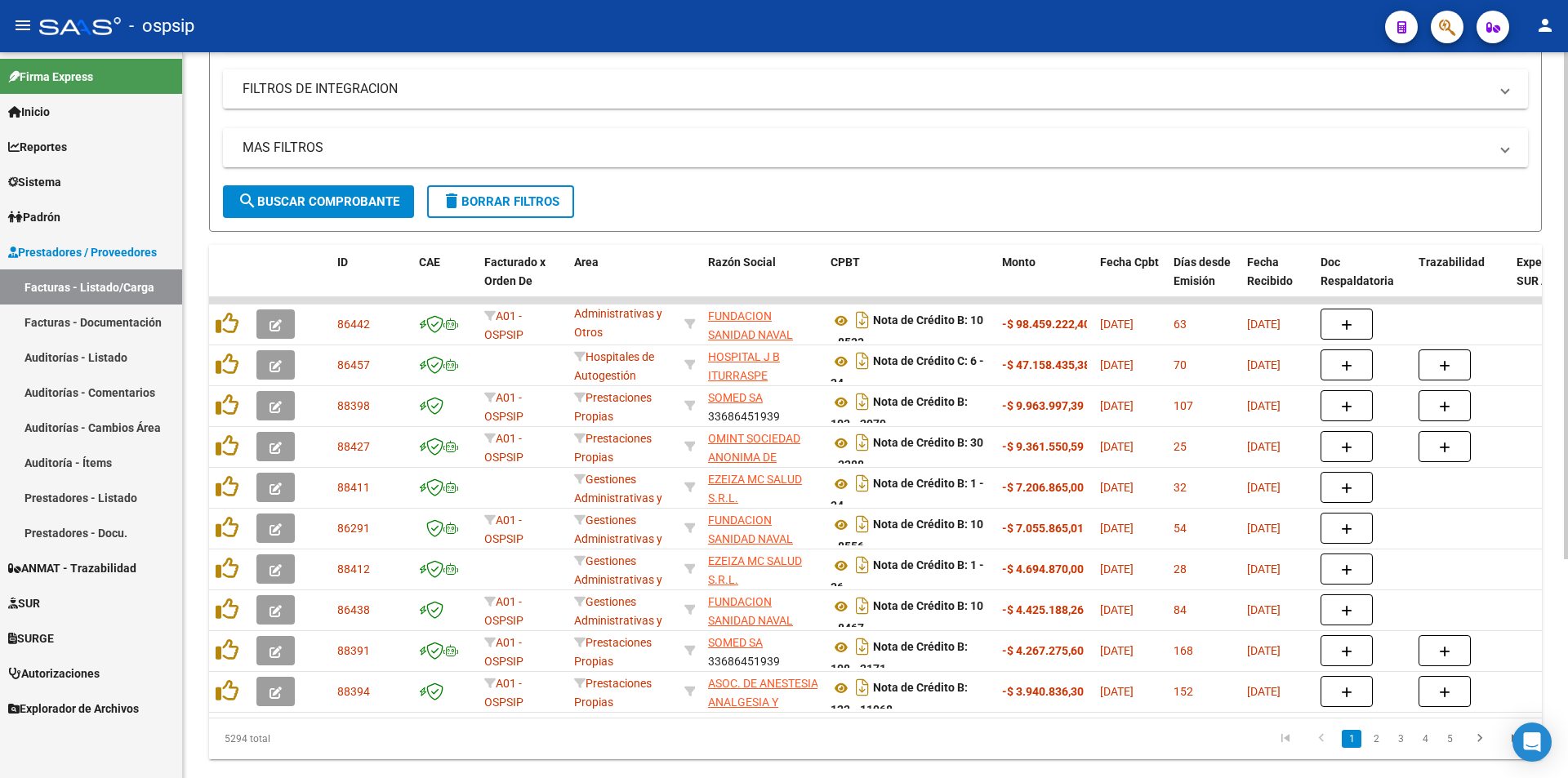
scroll to position [313, 0]
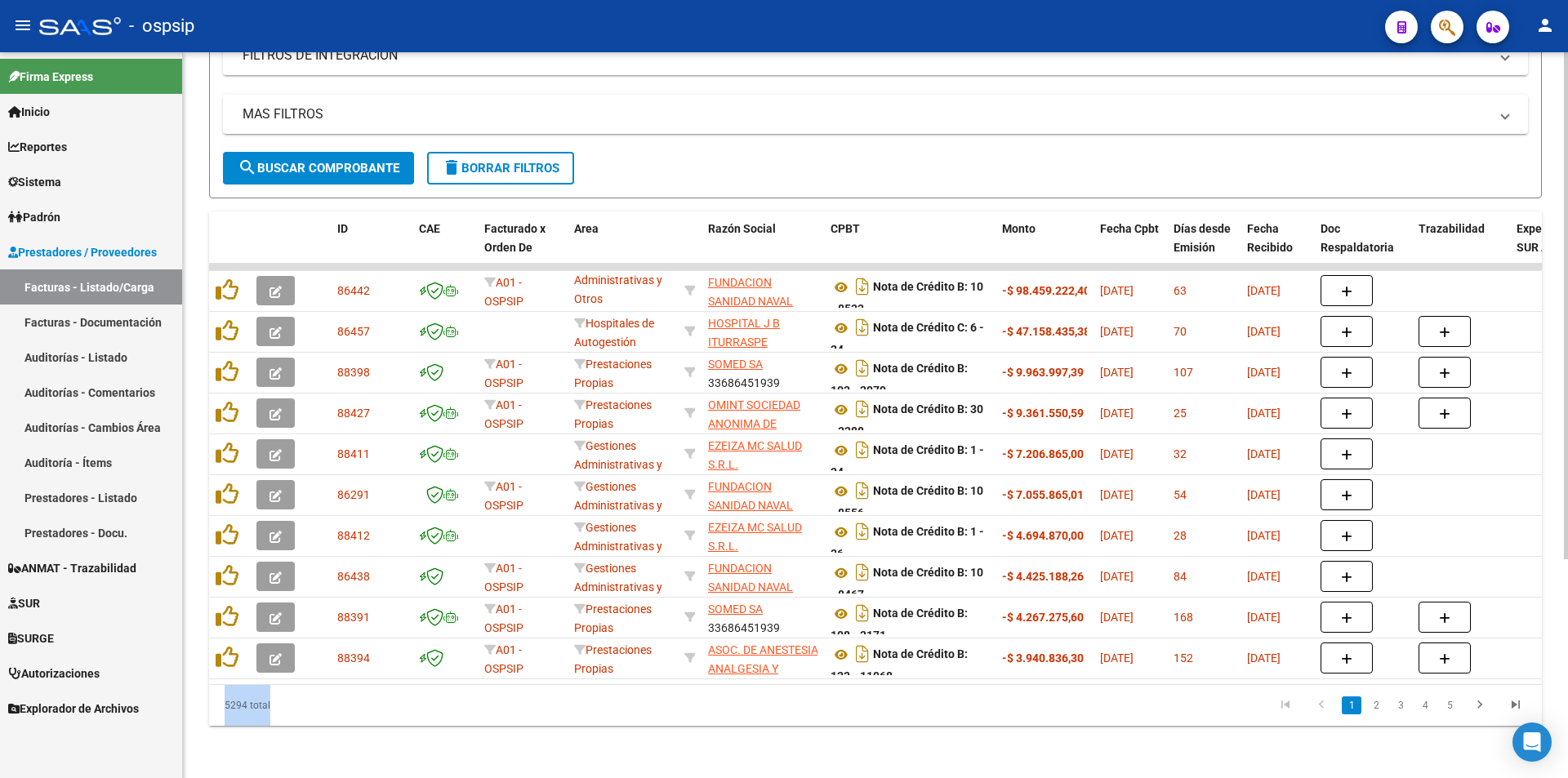
drag, startPoint x: 512, startPoint y: 684, endPoint x: 608, endPoint y: 683, distance: 96.0
click at [608, 683] on div "ID CAE Facturado x Orden De Area Razón Social CPBT Monto Fecha Cpbt Días desde …" at bounding box center [875, 469] width 1333 height 515
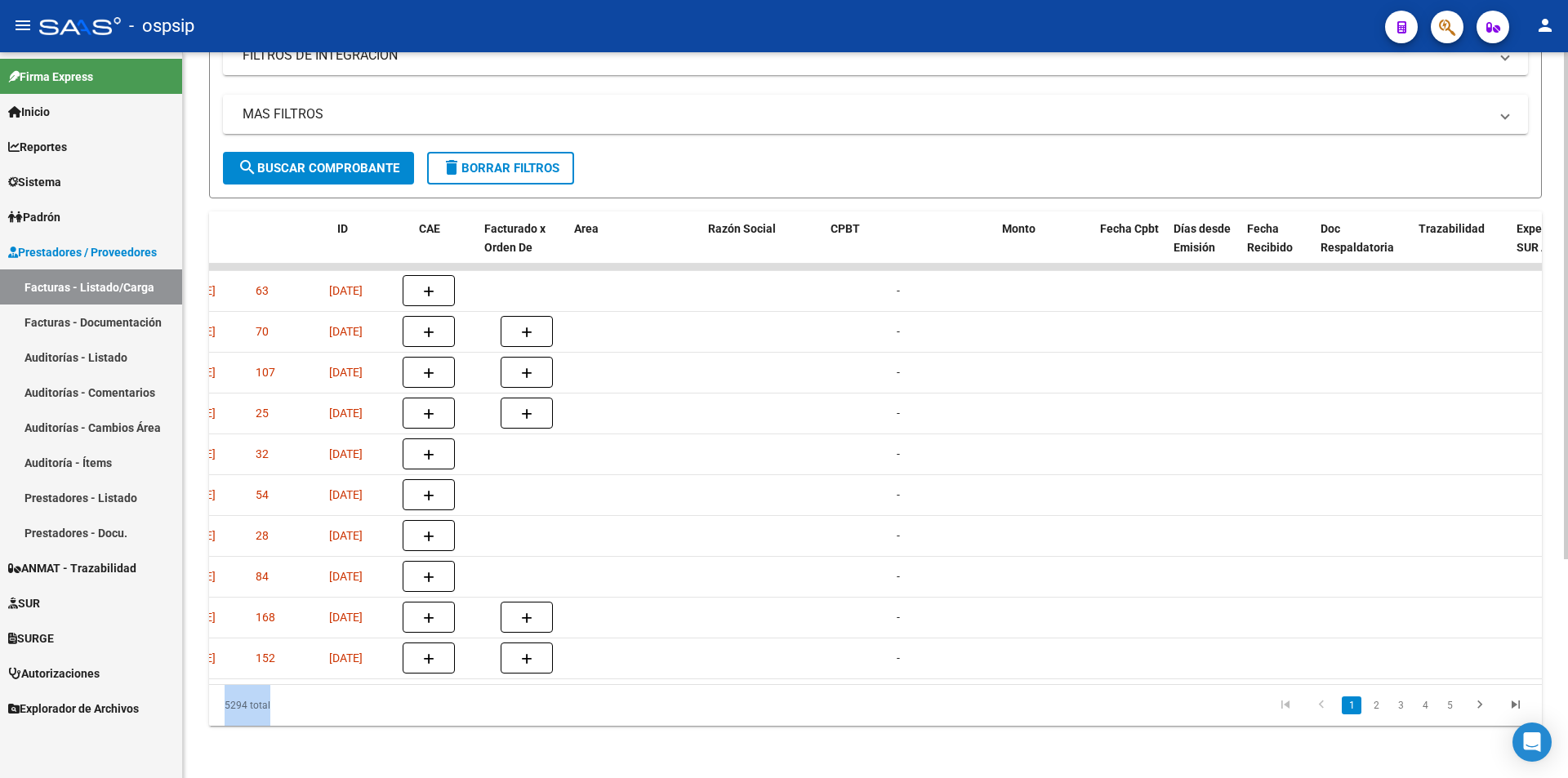
scroll to position [0, 0]
